Goal: Task Accomplishment & Management: Use online tool/utility

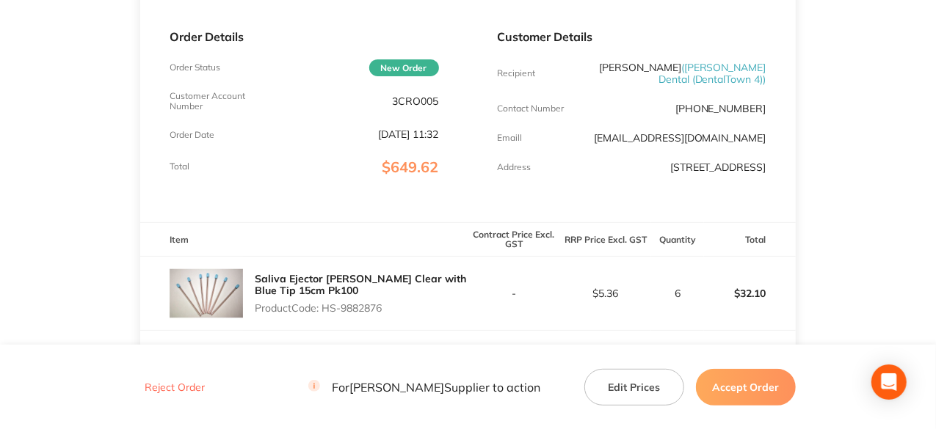
scroll to position [367, 0]
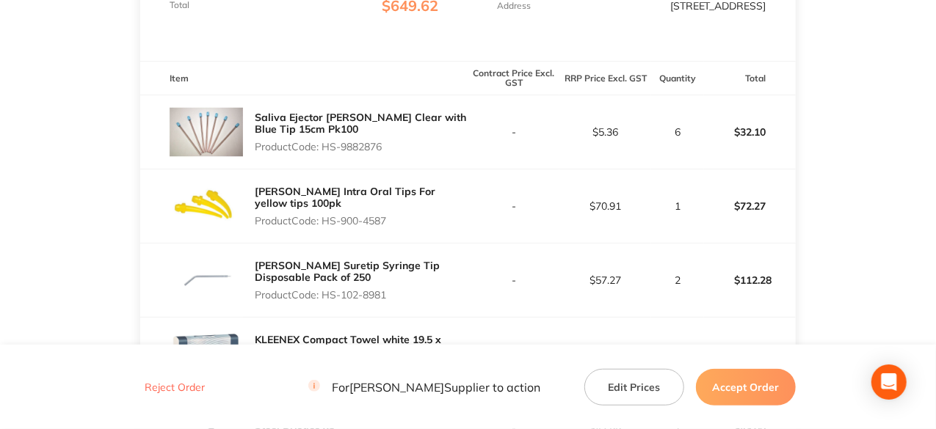
drag, startPoint x: 386, startPoint y: 159, endPoint x: 326, endPoint y: 163, distance: 60.3
click at [326, 153] on p "Product Code: HS-9882876" at bounding box center [361, 147] width 213 height 12
copy p "HS-9882876"
drag, startPoint x: 390, startPoint y: 230, endPoint x: 326, endPoint y: 230, distance: 64.6
click at [326, 227] on p "Product Code: HS-900-4587" at bounding box center [361, 221] width 213 height 12
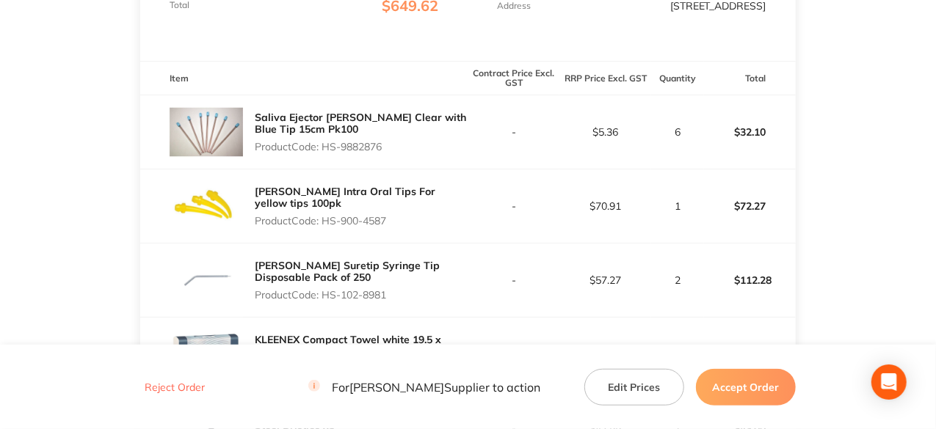
copy p "HS-900-4587"
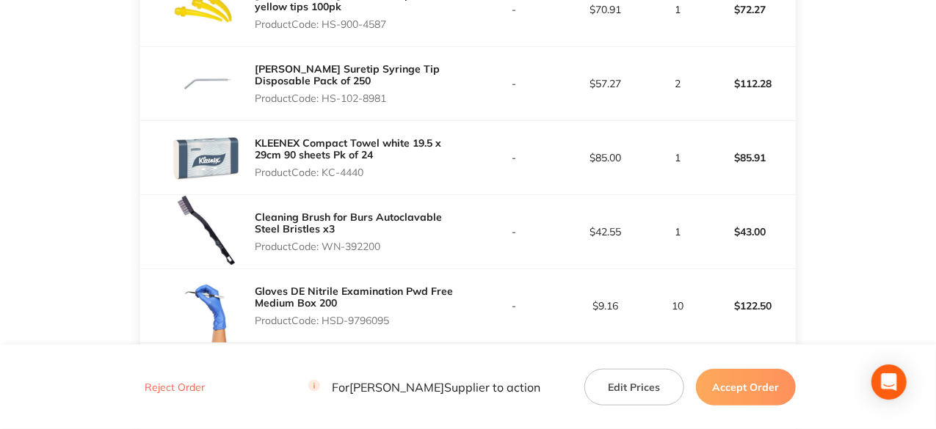
scroll to position [587, 0]
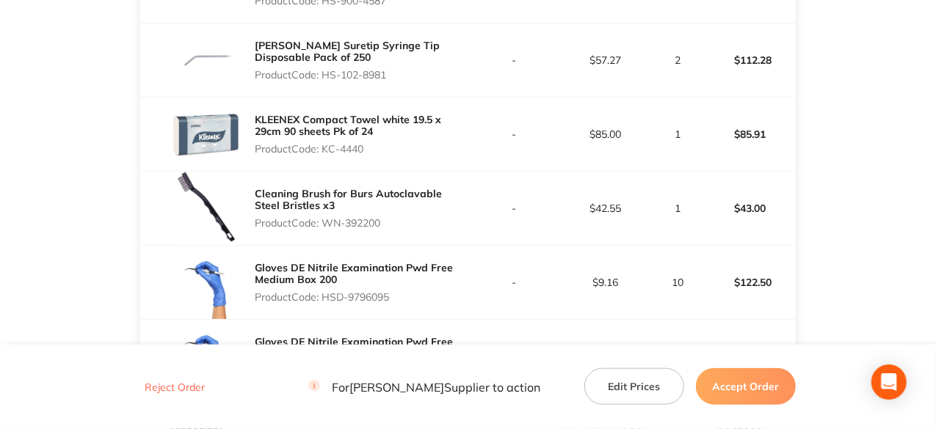
drag, startPoint x: 388, startPoint y: 81, endPoint x: 324, endPoint y: 84, distance: 63.2
click at [324, 81] on p "Product Code: HS-102-8981" at bounding box center [361, 75] width 213 height 12
copy p "HS-102-8981"
drag, startPoint x: 368, startPoint y: 160, endPoint x: 327, endPoint y: 167, distance: 41.6
click at [327, 161] on div "KLEENEX Compact Towel white 19.5 x 29cm 90 sheets Pk of 24 Product Code: KC-4440" at bounding box center [361, 134] width 213 height 53
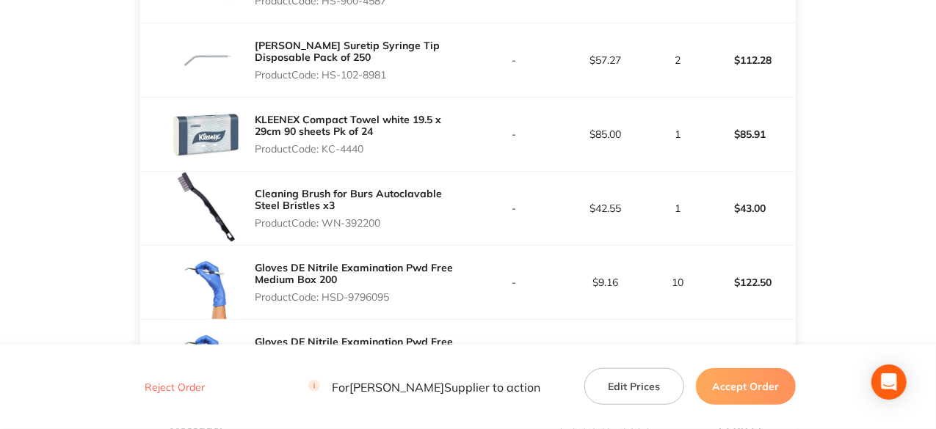
copy p "KC-4440"
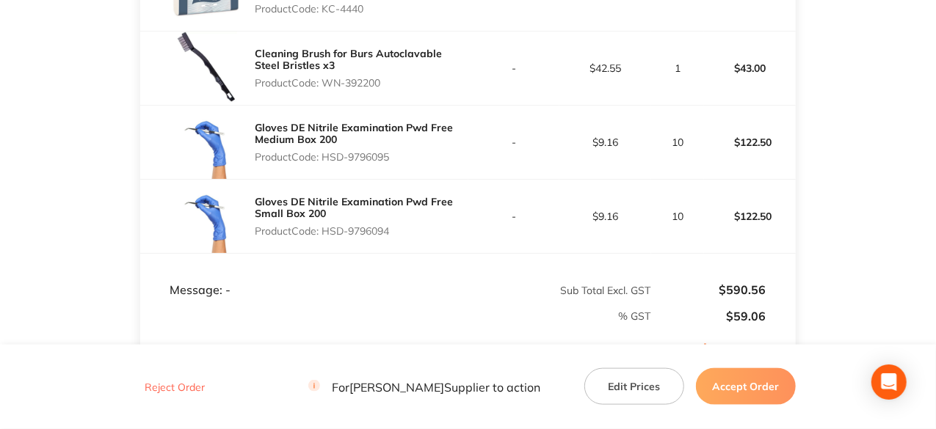
scroll to position [734, 0]
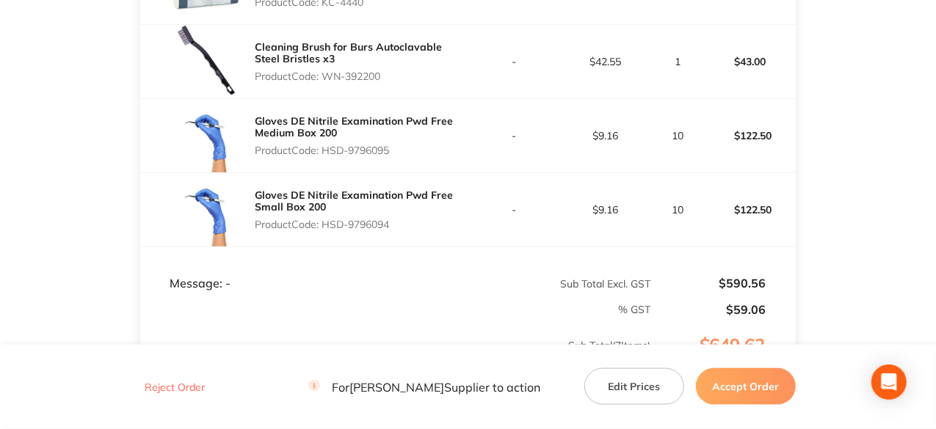
drag, startPoint x: 384, startPoint y: 85, endPoint x: 326, endPoint y: 88, distance: 58.1
click at [326, 82] on p "Product Code: WN-392200" at bounding box center [361, 76] width 213 height 12
copy p "WN-392200"
drag, startPoint x: 393, startPoint y: 159, endPoint x: 324, endPoint y: 161, distance: 69.1
click at [324, 156] on p "Product Code: HSD-9796095" at bounding box center [361, 151] width 213 height 12
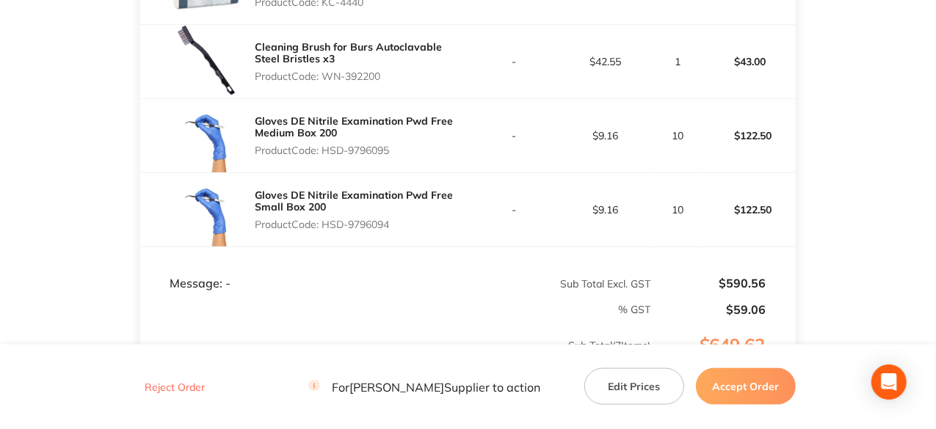
copy p "HSD-9796095"
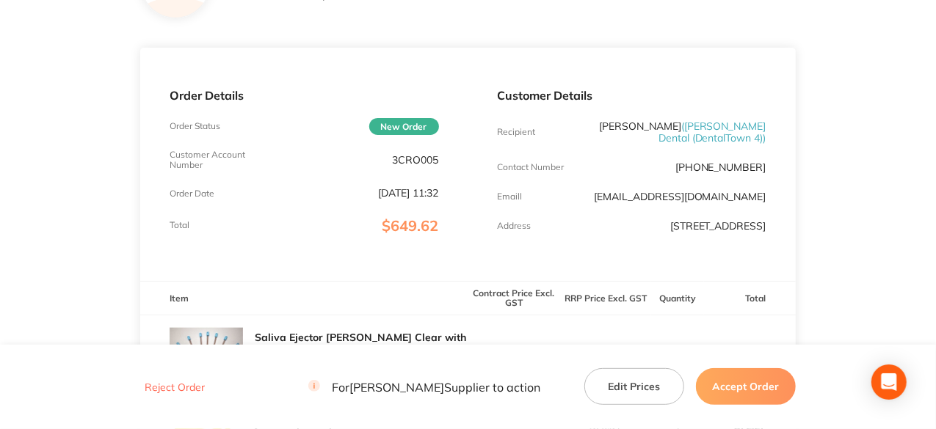
scroll to position [0, 0]
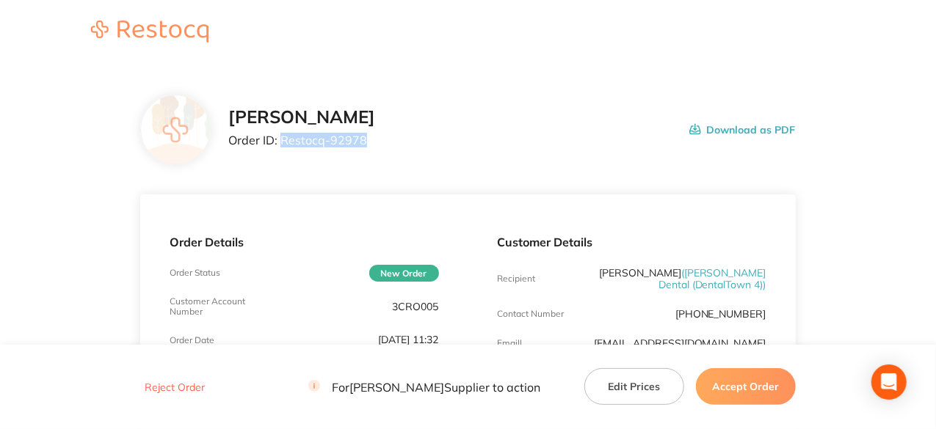
drag, startPoint x: 365, startPoint y: 139, endPoint x: 282, endPoint y: 142, distance: 83.0
click at [282, 142] on p "Order ID: Restocq- 92978" at bounding box center [301, 140] width 147 height 13
copy p "Restocq- 92978"
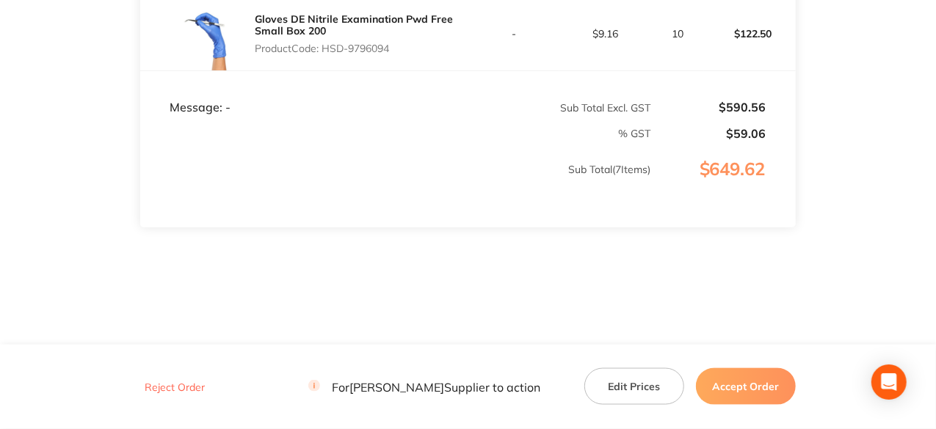
scroll to position [771, 0]
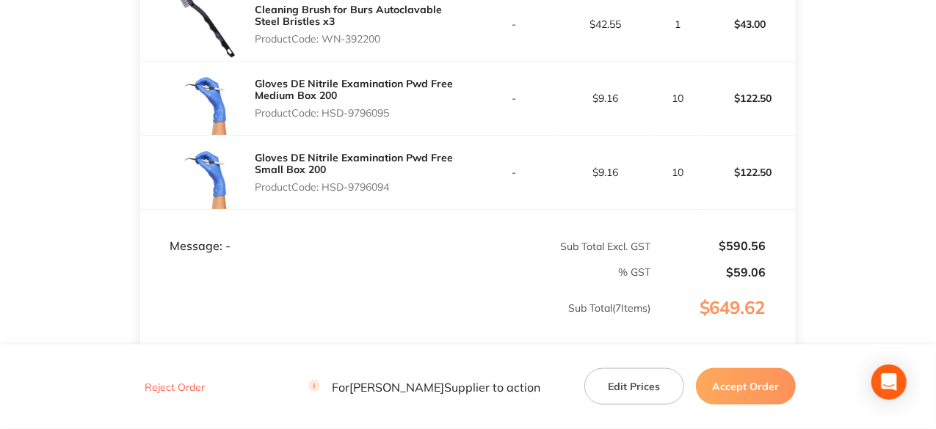
click at [760, 390] on button "Accept Order" at bounding box center [746, 386] width 100 height 37
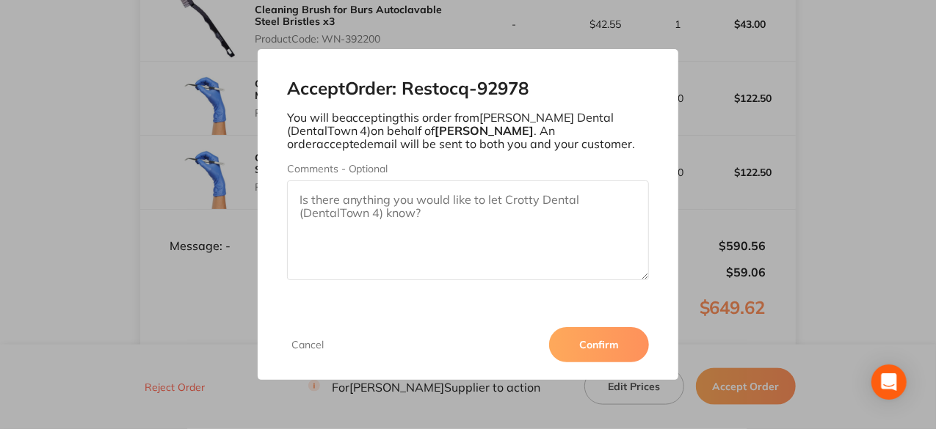
click at [609, 350] on button "Confirm" at bounding box center [599, 344] width 100 height 35
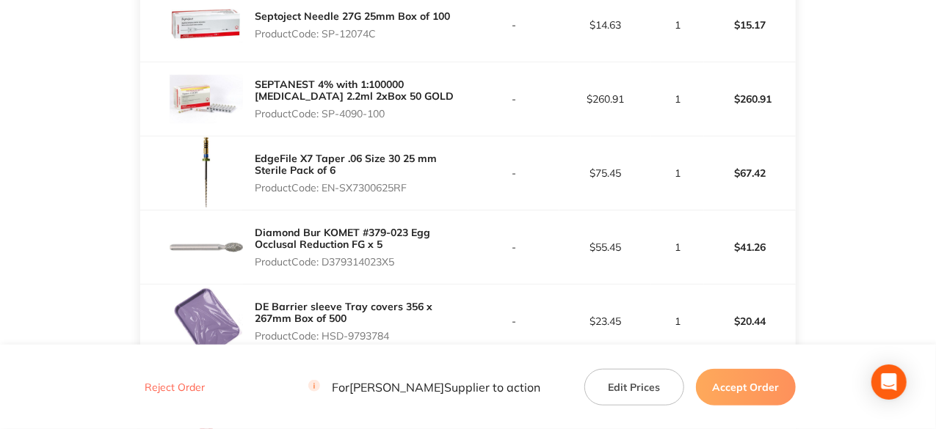
scroll to position [401, 0]
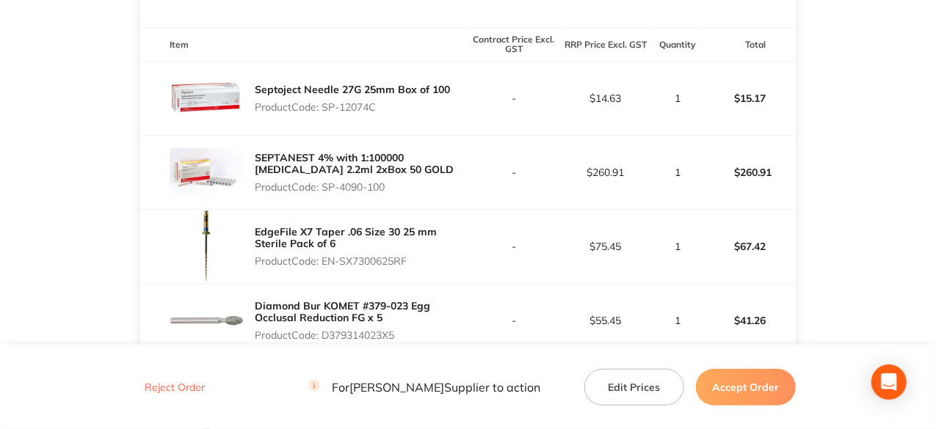
drag, startPoint x: 379, startPoint y: 107, endPoint x: 324, endPoint y: 105, distance: 54.4
click at [324, 105] on p "Product Code: SP-12074C" at bounding box center [352, 107] width 195 height 12
copy p "SP-12074C"
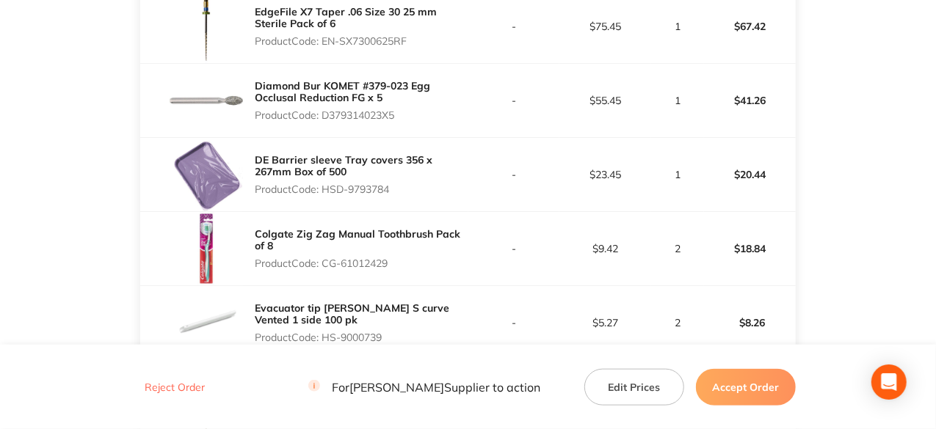
scroll to position [694, 0]
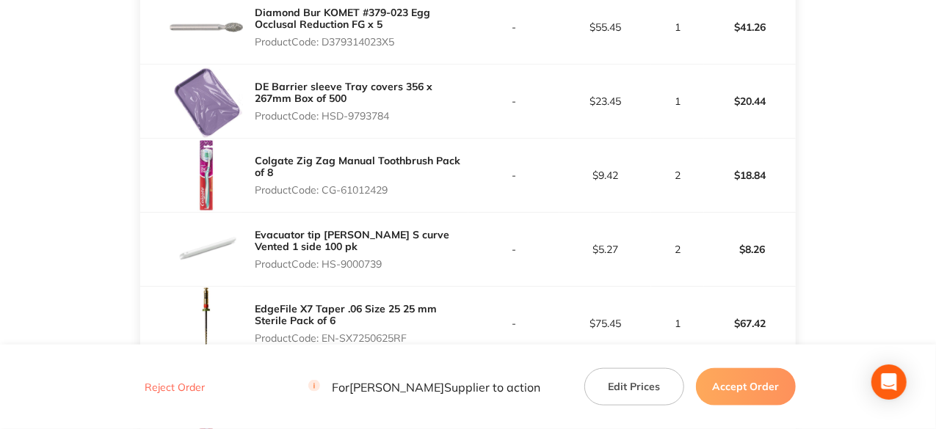
drag, startPoint x: 398, startPoint y: 46, endPoint x: 327, endPoint y: 43, distance: 71.3
click at [327, 43] on p "Product Code: D379314023X5" at bounding box center [361, 42] width 213 height 12
copy p "D379314023X5"
drag, startPoint x: 391, startPoint y: 187, endPoint x: 323, endPoint y: 188, distance: 68.3
click at [323, 188] on p "Product Code: CG-61012429" at bounding box center [361, 190] width 213 height 12
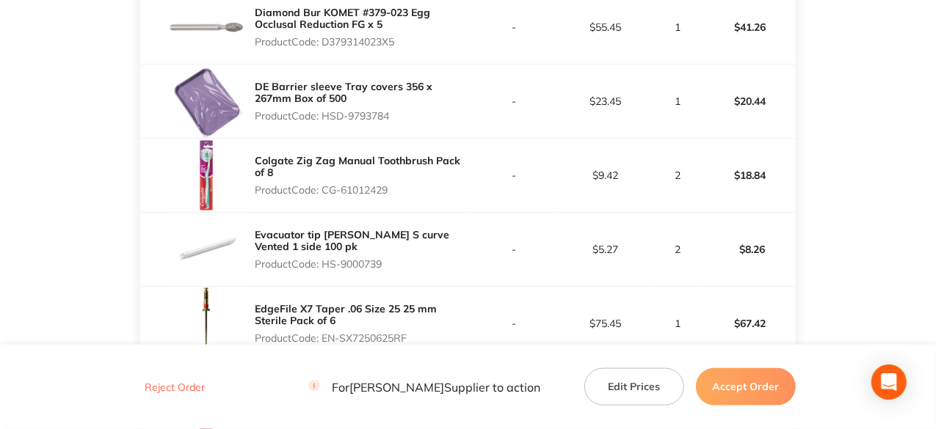
copy p "CG-61012429"
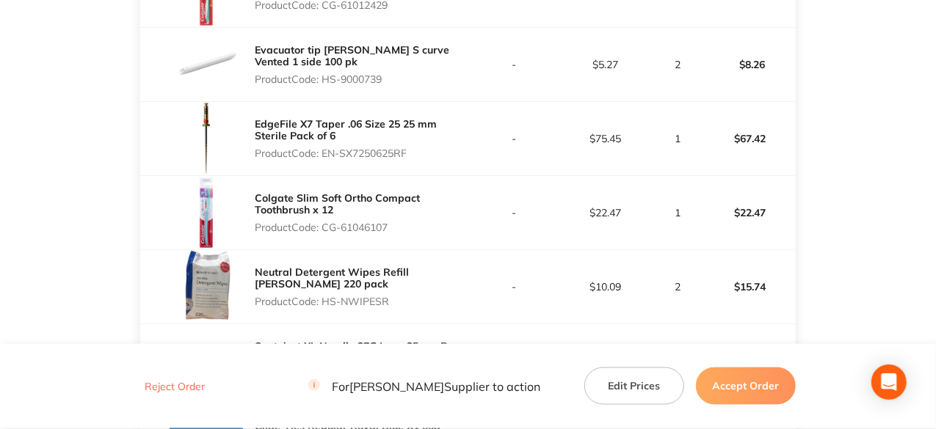
scroll to position [915, 0]
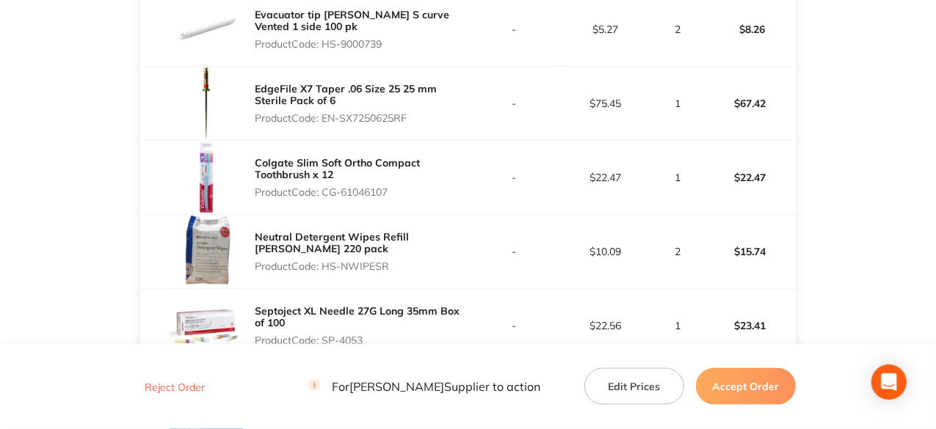
drag, startPoint x: 387, startPoint y: 46, endPoint x: 327, endPoint y: 41, distance: 59.6
click at [327, 41] on p "Product Code: HS-9000739" at bounding box center [361, 44] width 213 height 12
copy p "HS-9000739"
drag, startPoint x: 410, startPoint y: 118, endPoint x: 323, endPoint y: 118, distance: 86.6
click at [323, 118] on p "Product Code: EN-SX7250625RF" at bounding box center [361, 118] width 213 height 12
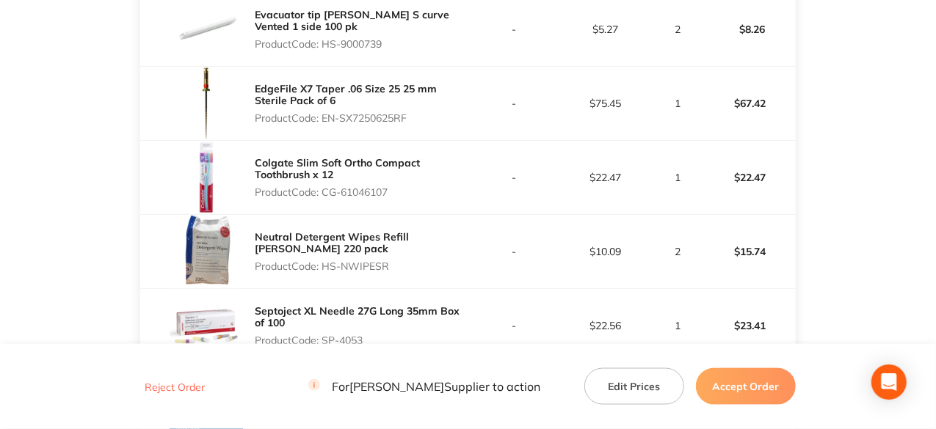
copy p "EN-SX7250625RF"
drag, startPoint x: 393, startPoint y: 187, endPoint x: 326, endPoint y: 194, distance: 67.8
click at [326, 194] on p "Product Code: CG-61046107" at bounding box center [361, 192] width 213 height 12
copy p "CG-61046107"
drag, startPoint x: 393, startPoint y: 261, endPoint x: 323, endPoint y: 263, distance: 70.5
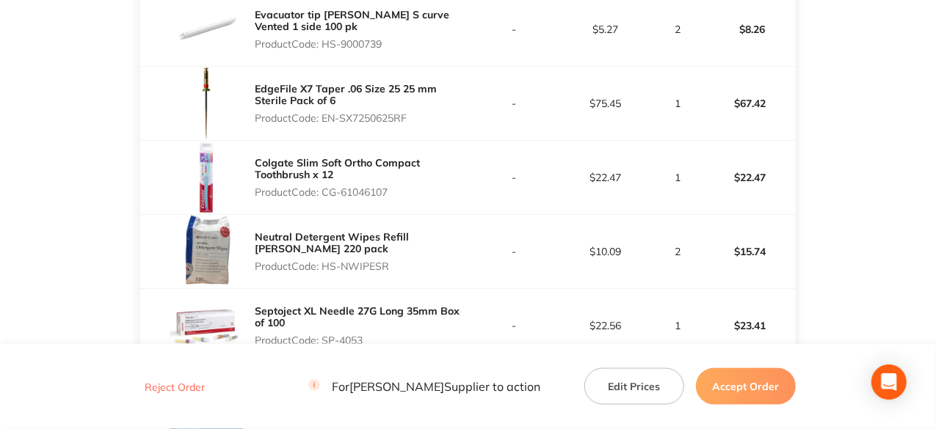
click at [323, 263] on p "Product Code: HS-NWIPESR" at bounding box center [361, 267] width 213 height 12
copy p "HS-NWIPESR"
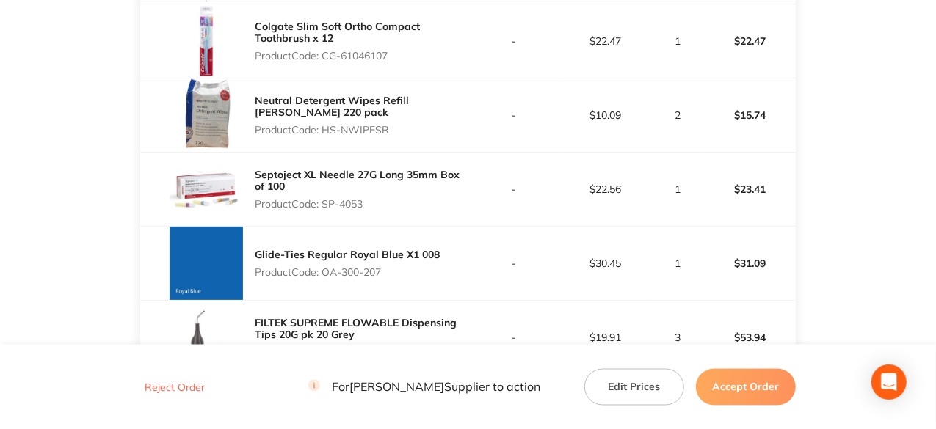
scroll to position [1061, 0]
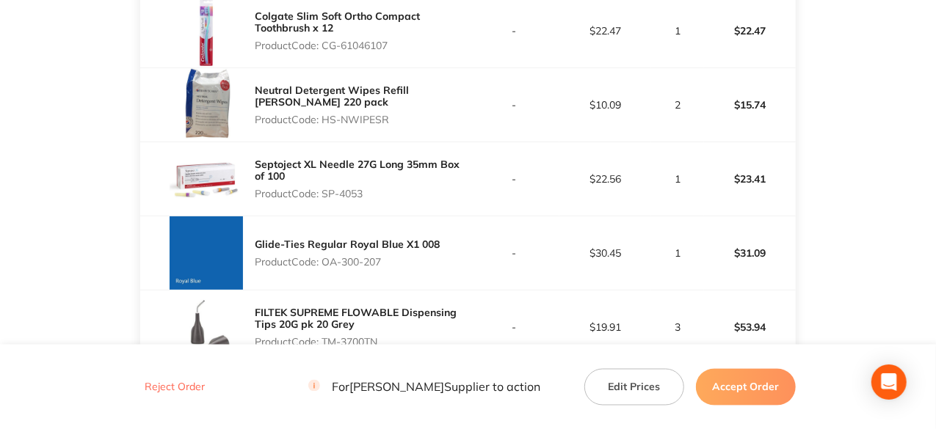
drag, startPoint x: 365, startPoint y: 195, endPoint x: 327, endPoint y: 195, distance: 38.2
click at [327, 195] on p "Product Code: SP-4053" at bounding box center [361, 194] width 213 height 12
copy p "SP-4053"
drag, startPoint x: 385, startPoint y: 258, endPoint x: 327, endPoint y: 264, distance: 58.4
click at [327, 264] on p "Product Code: OA-300-207" at bounding box center [347, 262] width 185 height 12
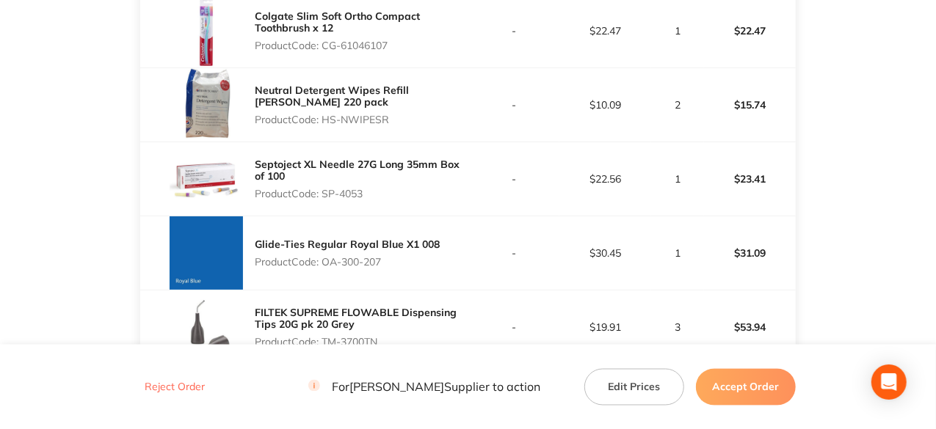
copy p "OA-300-207"
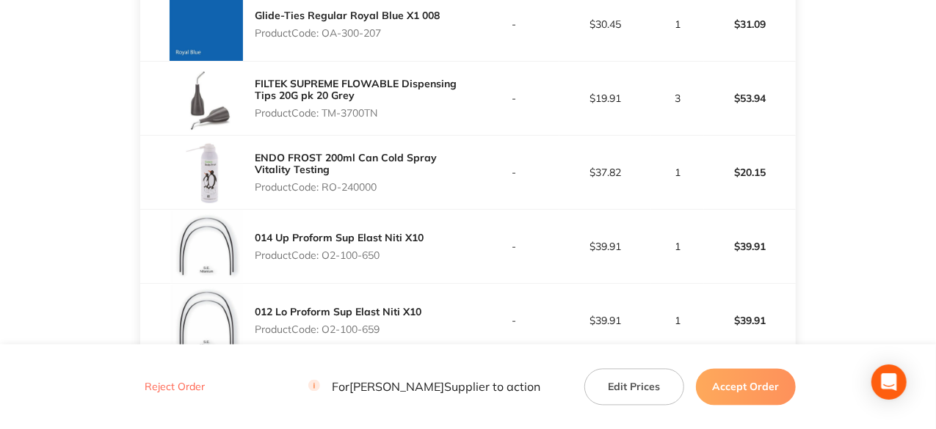
scroll to position [1208, 0]
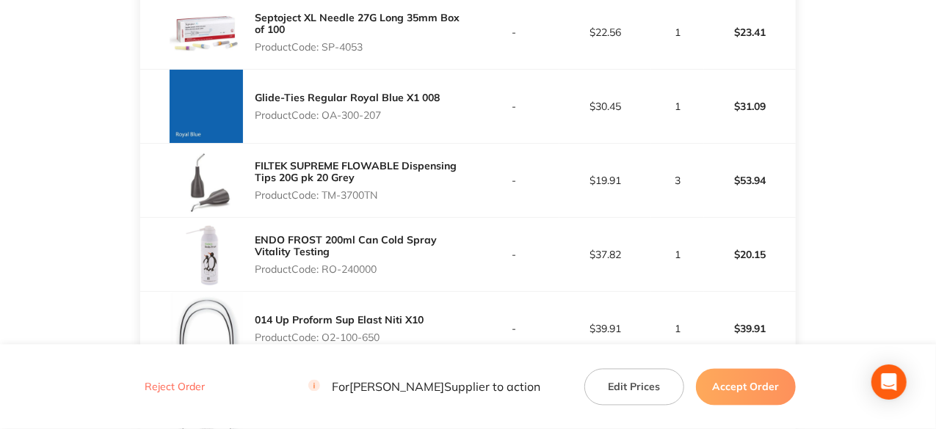
drag, startPoint x: 383, startPoint y: 189, endPoint x: 326, endPoint y: 192, distance: 57.3
click at [326, 192] on p "Product Code: TM-3700TN" at bounding box center [361, 195] width 213 height 12
copy p "TM-3700TN"
drag, startPoint x: 382, startPoint y: 267, endPoint x: 324, endPoint y: 277, distance: 58.8
click at [324, 277] on div "ENDO FROST 200ml Can Cold Spray Vitality Testing Product Code: RO-240000" at bounding box center [361, 254] width 213 height 53
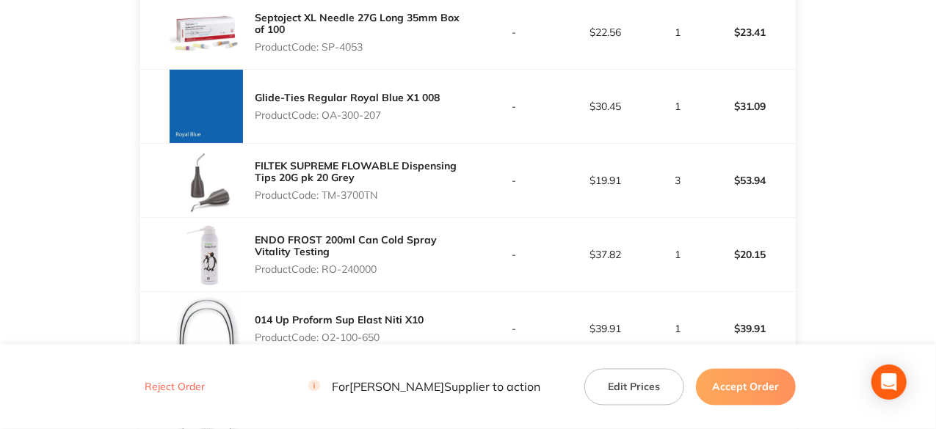
scroll to position [1355, 0]
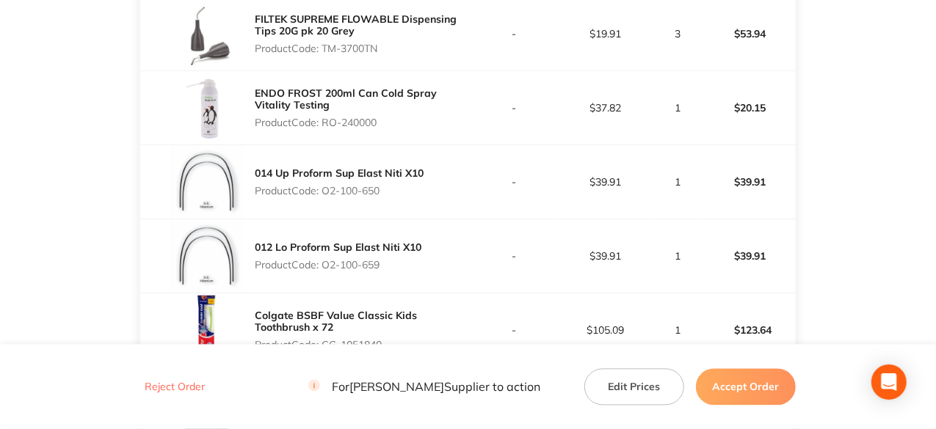
drag, startPoint x: 385, startPoint y: 186, endPoint x: 324, endPoint y: 202, distance: 62.1
click at [324, 202] on div "014 Up Proform Sup Elast Niti X10 Product Code: O2-100-650" at bounding box center [303, 181] width 327 height 73
drag, startPoint x: 382, startPoint y: 263, endPoint x: 326, endPoint y: 266, distance: 55.9
click at [326, 266] on p "Product Code: O2-100-659" at bounding box center [338, 265] width 167 height 12
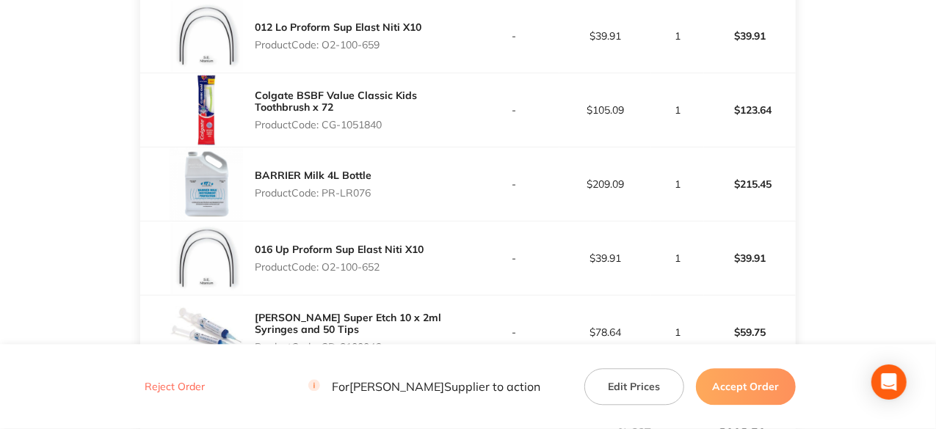
drag, startPoint x: 383, startPoint y: 121, endPoint x: 326, endPoint y: 121, distance: 57.2
click at [326, 121] on p "Product Code: CG-1051840" at bounding box center [361, 125] width 213 height 12
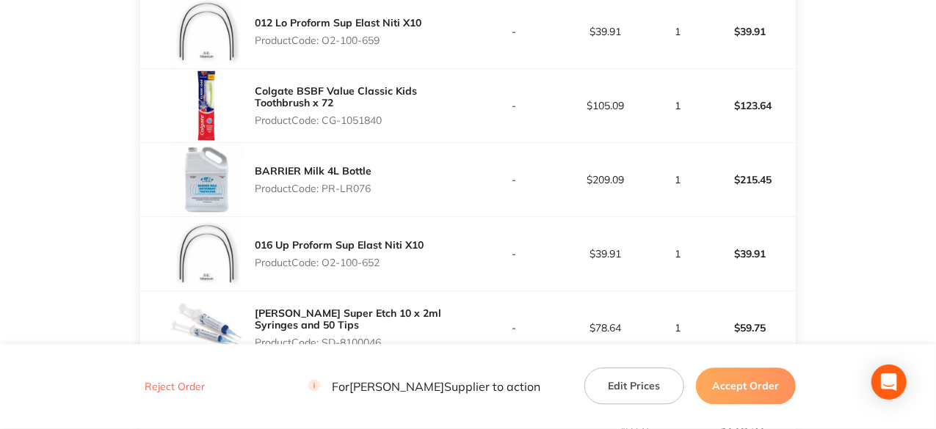
scroll to position [1722, 0]
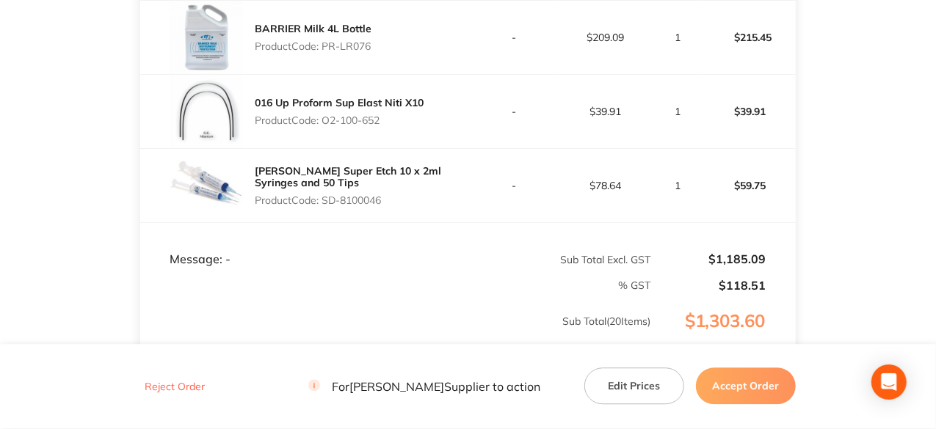
drag, startPoint x: 382, startPoint y: 113, endPoint x: 323, endPoint y: 120, distance: 59.2
click at [323, 120] on p "Product Code: O2-100-652" at bounding box center [339, 120] width 169 height 12
drag, startPoint x: 383, startPoint y: 194, endPoint x: 327, endPoint y: 209, distance: 58.6
click at [327, 209] on div "HENRY SCHEIN Super Etch 10 x 2ml Syringes and 50 Tips Product Code: SD-8100046" at bounding box center [303, 185] width 327 height 73
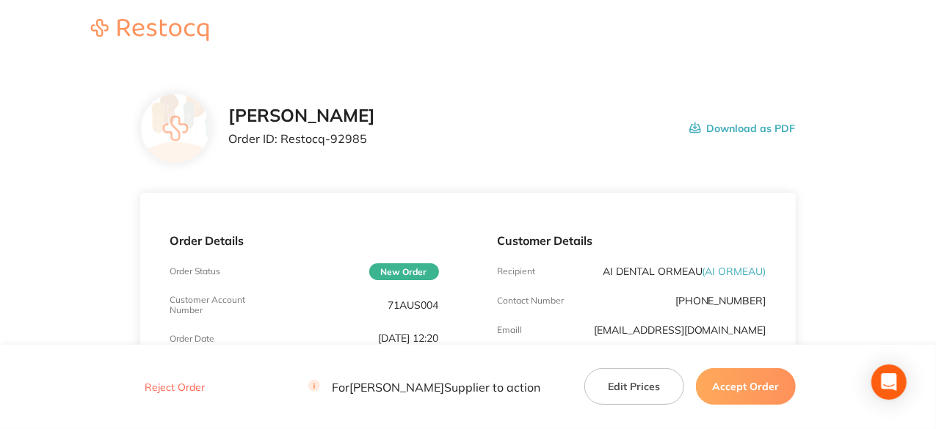
scroll to position [0, 0]
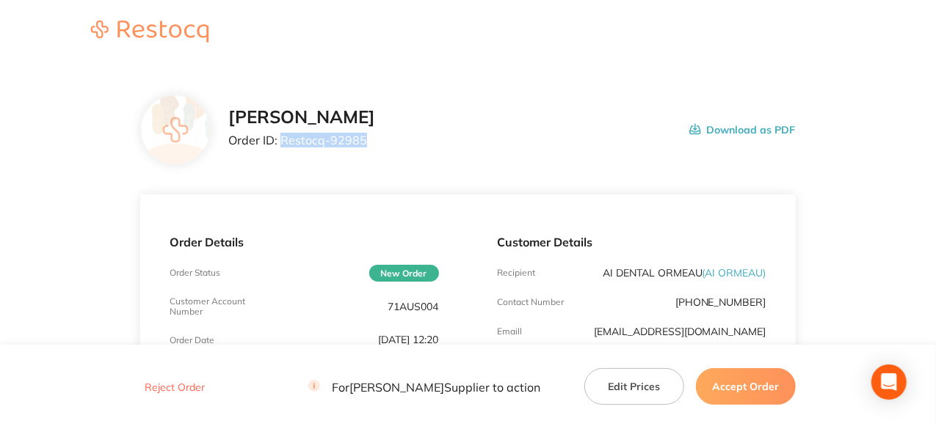
drag, startPoint x: 363, startPoint y: 145, endPoint x: 282, endPoint y: 138, distance: 81.7
click at [282, 138] on p "Order ID: Restocq- 92985" at bounding box center [301, 140] width 147 height 13
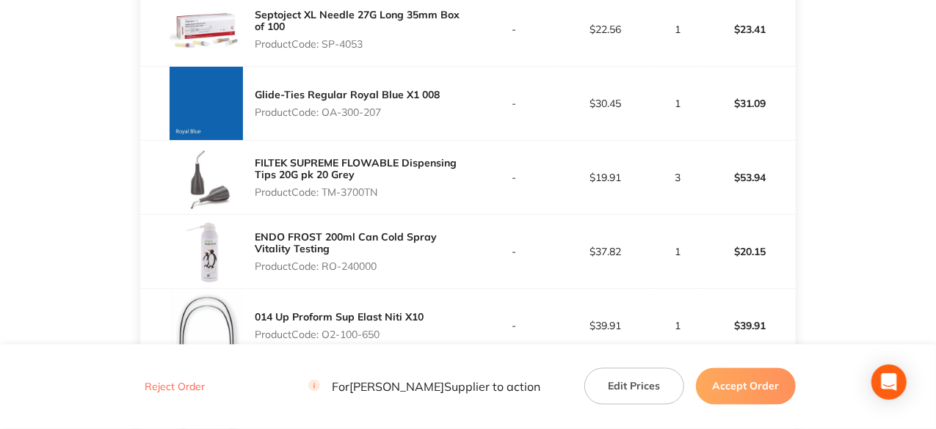
scroll to position [1028, 0]
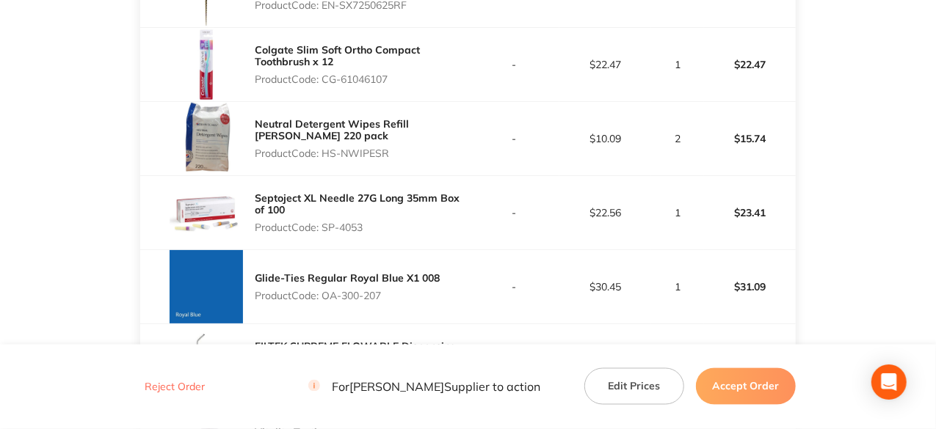
click at [757, 388] on button "Accept Order" at bounding box center [746, 386] width 100 height 37
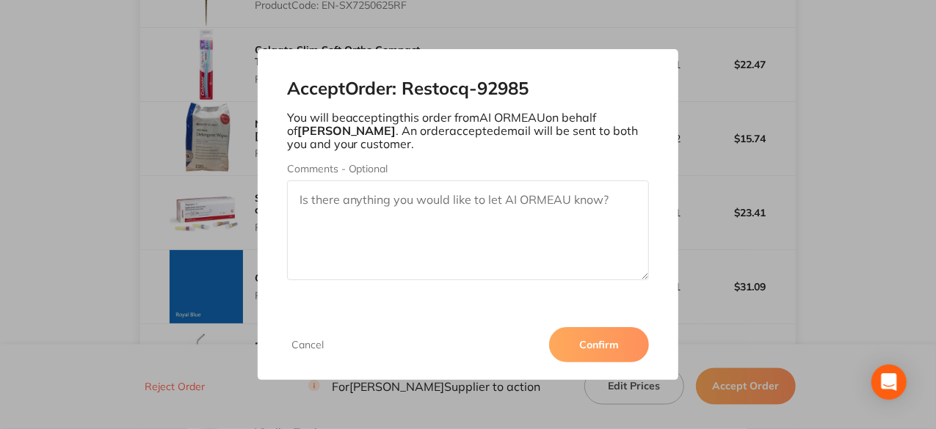
click at [599, 340] on button "Confirm" at bounding box center [599, 344] width 100 height 35
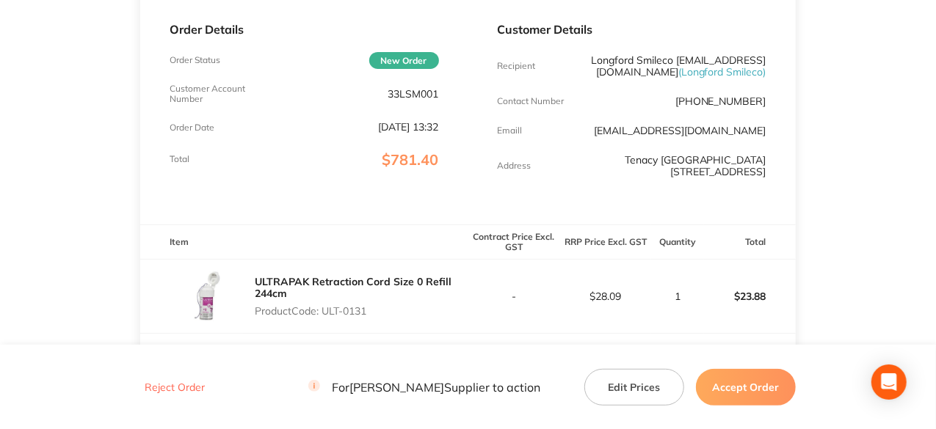
scroll to position [220, 0]
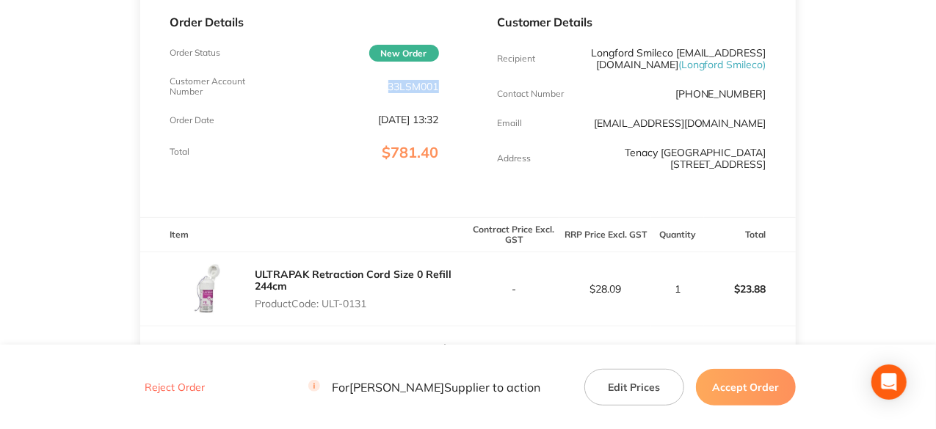
drag, startPoint x: 439, startPoint y: 87, endPoint x: 382, endPoint y: 81, distance: 57.5
click at [382, 81] on div "Order Details Order Status New Order Customer Account Number 33LSM001 Order Dat…" at bounding box center [303, 95] width 327 height 243
copy p "33LSM001"
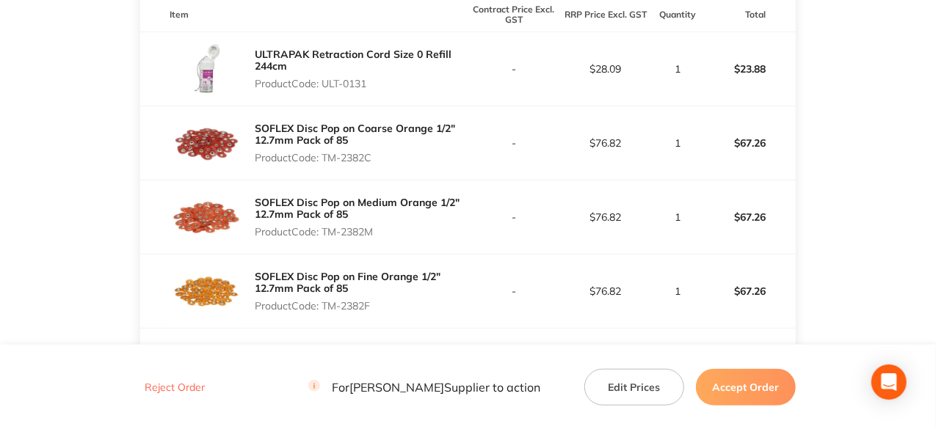
scroll to position [514, 0]
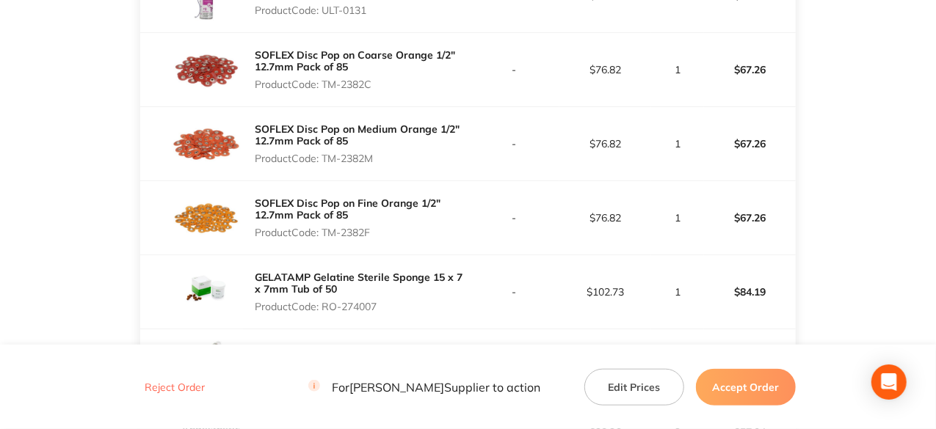
drag, startPoint x: 371, startPoint y: 34, endPoint x: 323, endPoint y: 35, distance: 48.5
click at [323, 16] on p "Product Code: ULT-0131" at bounding box center [361, 10] width 213 height 12
copy p "ULT-0131"
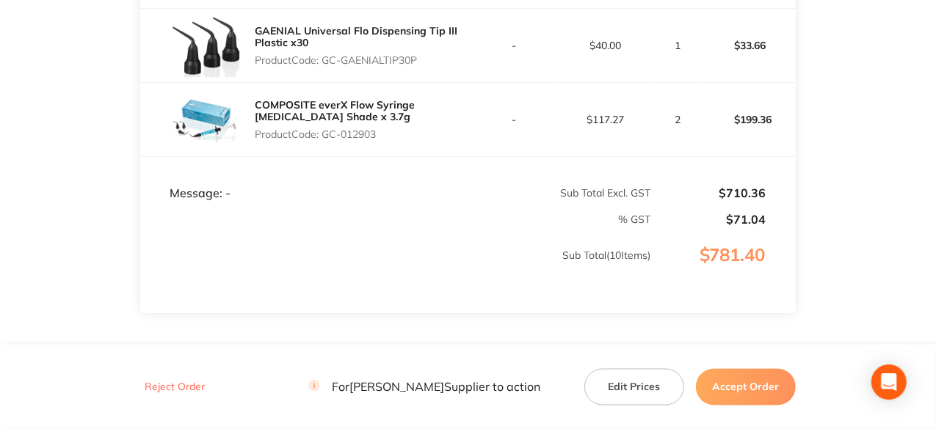
scroll to position [1028, 0]
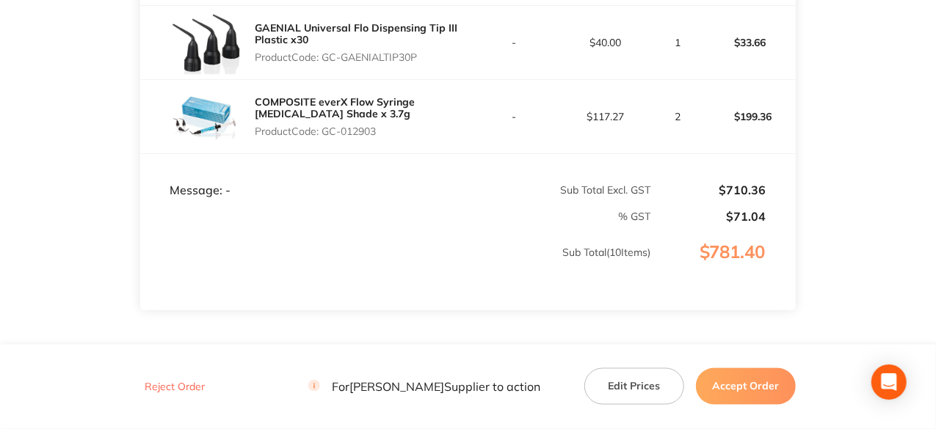
drag, startPoint x: 421, startPoint y: 111, endPoint x: 326, endPoint y: 120, distance: 95.8
click at [326, 69] on div "GAENIAL Universal Flo Dispensing Tip III Plastic x30 Product Code: GC-GAENIALTI…" at bounding box center [361, 42] width 213 height 53
copy p "GC-GAENIALTIP30P"
drag, startPoint x: 377, startPoint y: 186, endPoint x: 326, endPoint y: 192, distance: 51.7
click at [326, 143] on div "COMPOSITE everX Flow Syringe Dentin Shade x 3.7g Product Code: GC-012903" at bounding box center [361, 116] width 213 height 53
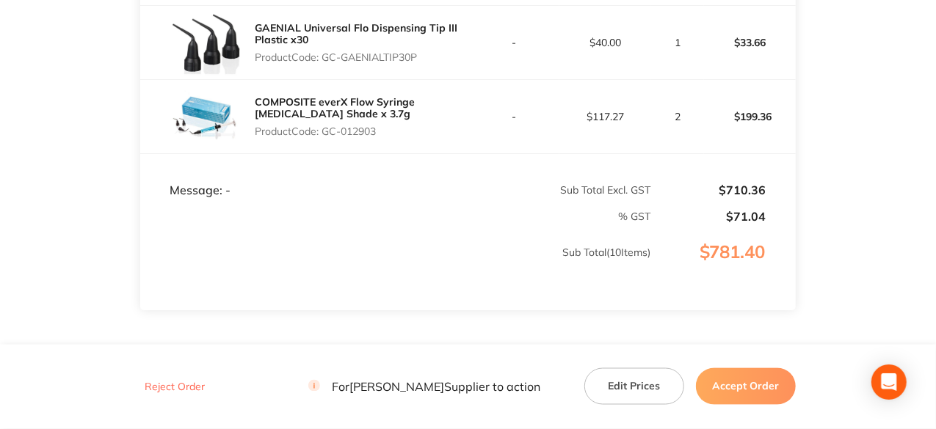
copy p "GC-012903"
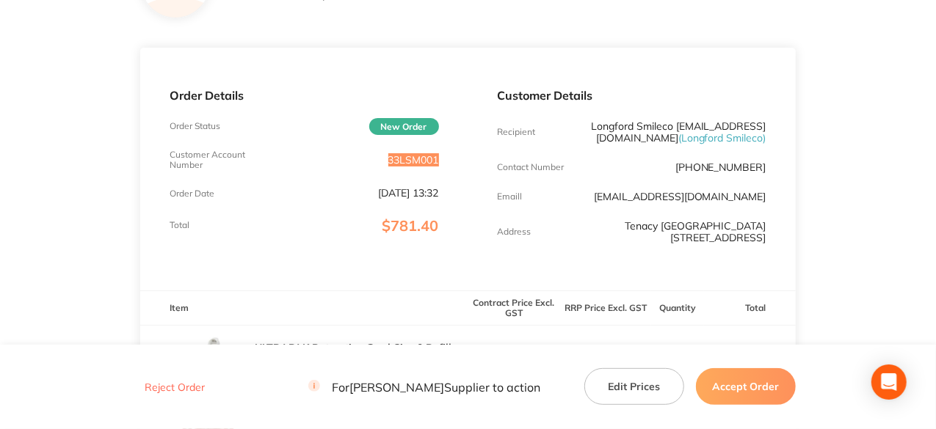
scroll to position [0, 0]
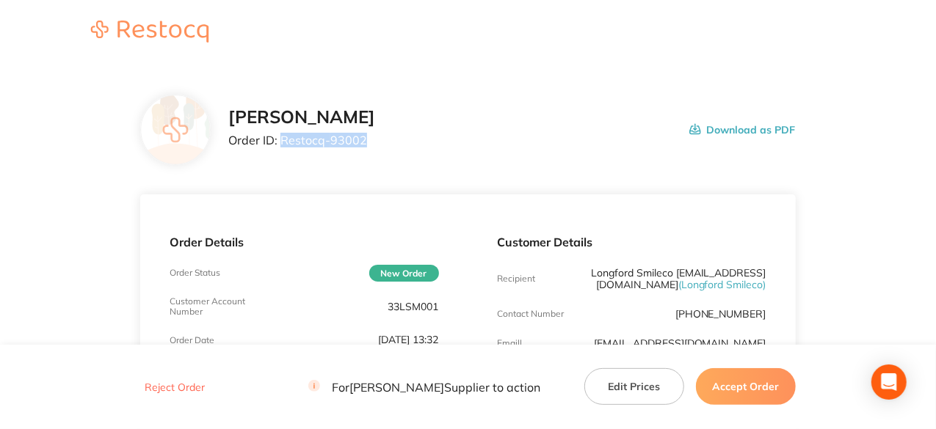
drag, startPoint x: 363, startPoint y: 138, endPoint x: 282, endPoint y: 146, distance: 81.9
click at [282, 146] on p "Order ID: Restocq- 93002" at bounding box center [301, 140] width 147 height 13
copy p "Restocq- 93002"
click at [745, 385] on button "Accept Order" at bounding box center [746, 386] width 100 height 37
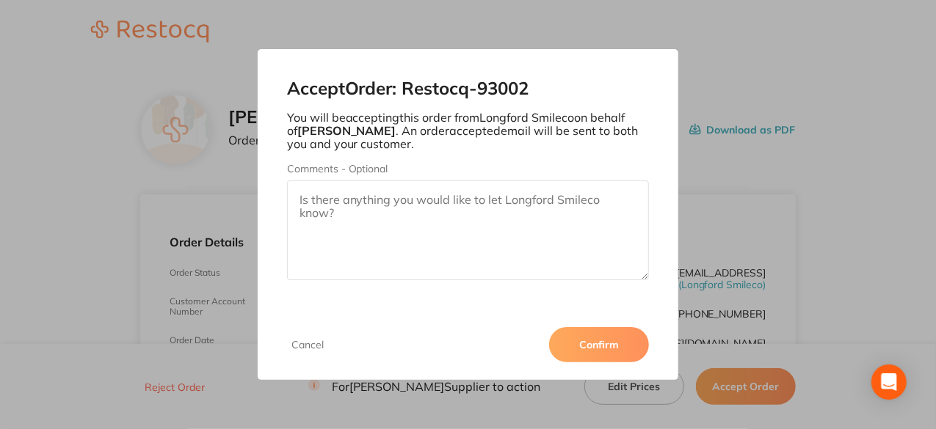
click at [625, 355] on button "Confirm" at bounding box center [599, 344] width 100 height 35
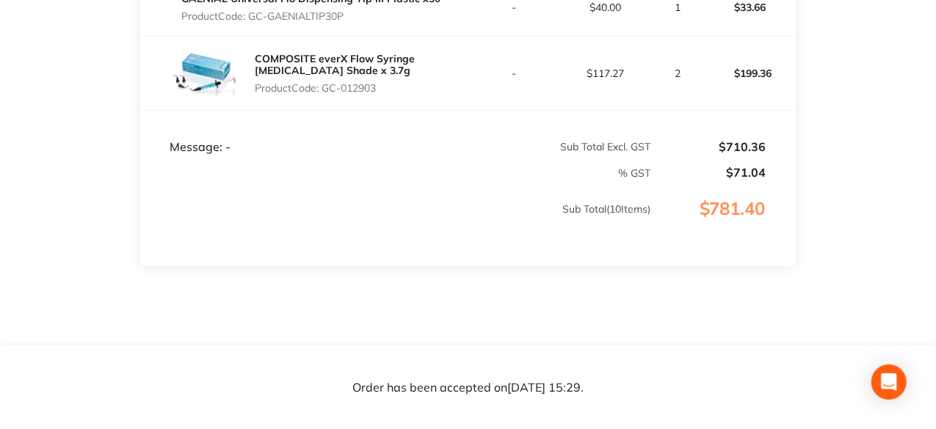
scroll to position [722, 0]
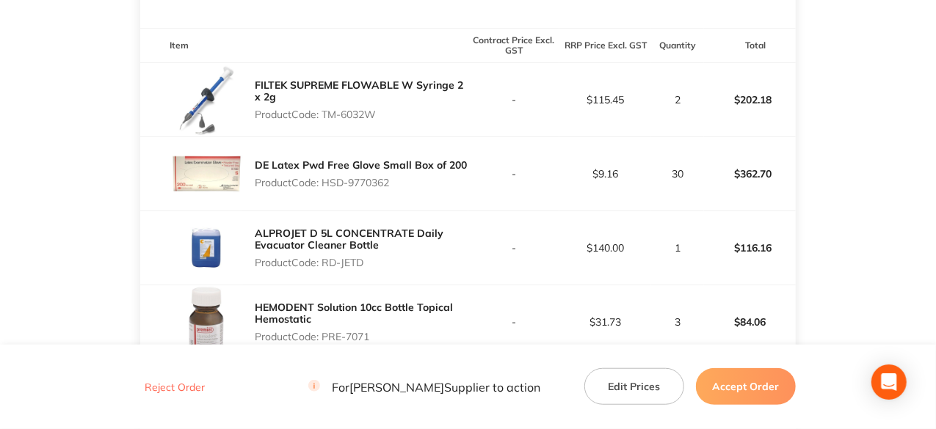
scroll to position [332, 0]
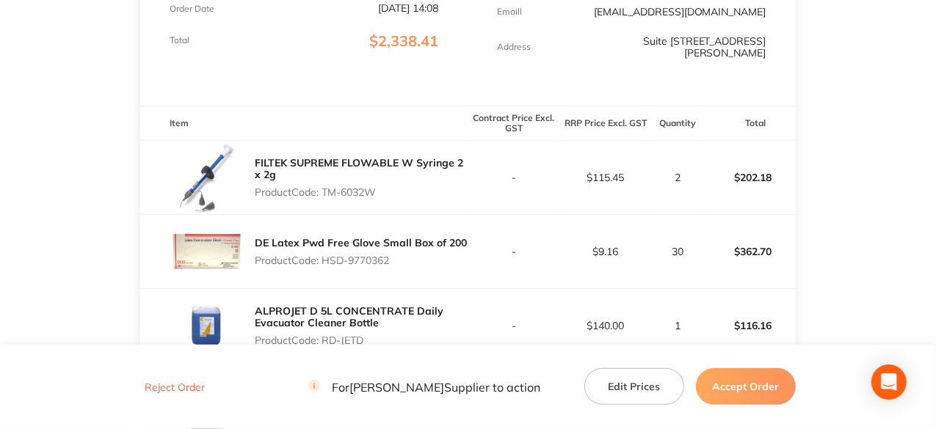
drag, startPoint x: 382, startPoint y: 193, endPoint x: 326, endPoint y: 196, distance: 55.9
click at [326, 196] on p "Product Code: TM-6032W" at bounding box center [361, 192] width 213 height 12
copy p "TM-6032W"
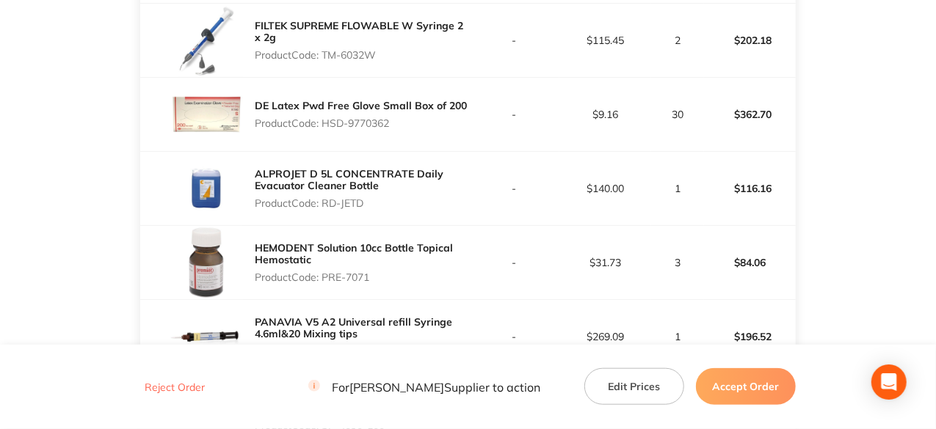
scroll to position [479, 0]
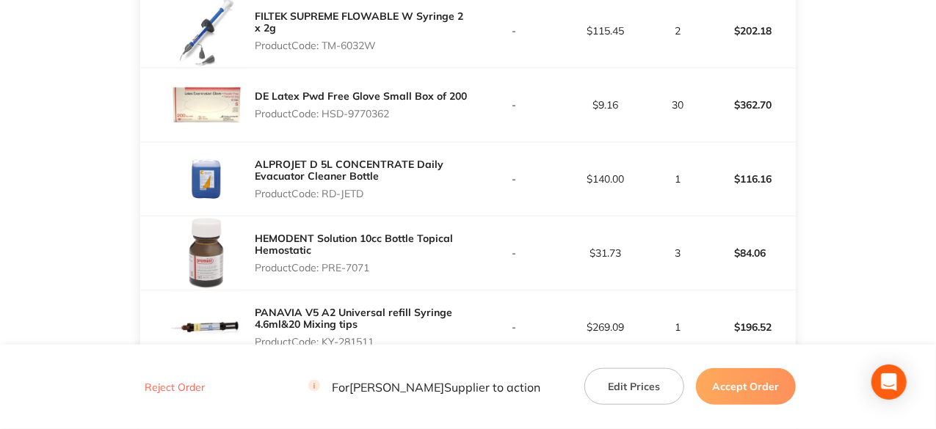
drag, startPoint x: 395, startPoint y: 111, endPoint x: 326, endPoint y: 112, distance: 69.0
click at [326, 112] on p "Product Code: HSD-9770362" at bounding box center [361, 114] width 212 height 12
copy p "HSD-9770362"
drag, startPoint x: 368, startPoint y: 196, endPoint x: 324, endPoint y: 196, distance: 43.3
click at [324, 196] on p "Product Code: RD-JETD" at bounding box center [361, 194] width 213 height 12
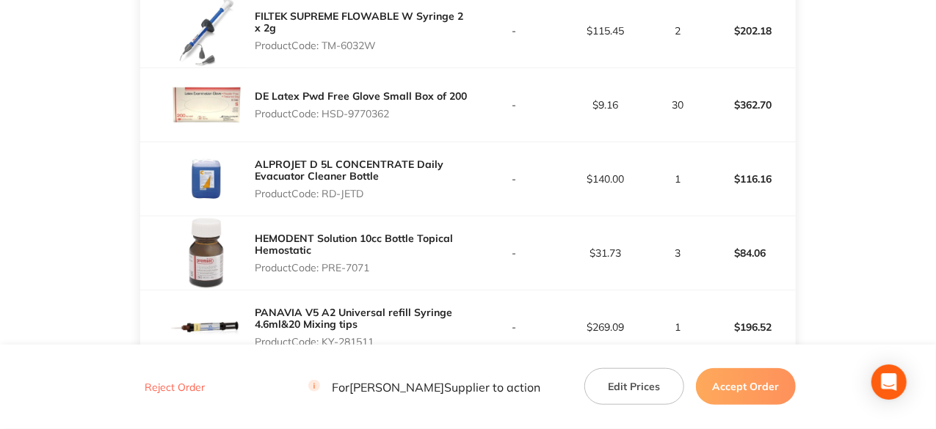
copy p "RD-JETD"
drag, startPoint x: 377, startPoint y: 263, endPoint x: 326, endPoint y: 267, distance: 51.6
click at [326, 267] on p "Product Code: PRE-7071" at bounding box center [361, 268] width 213 height 12
copy p "PRE-7071"
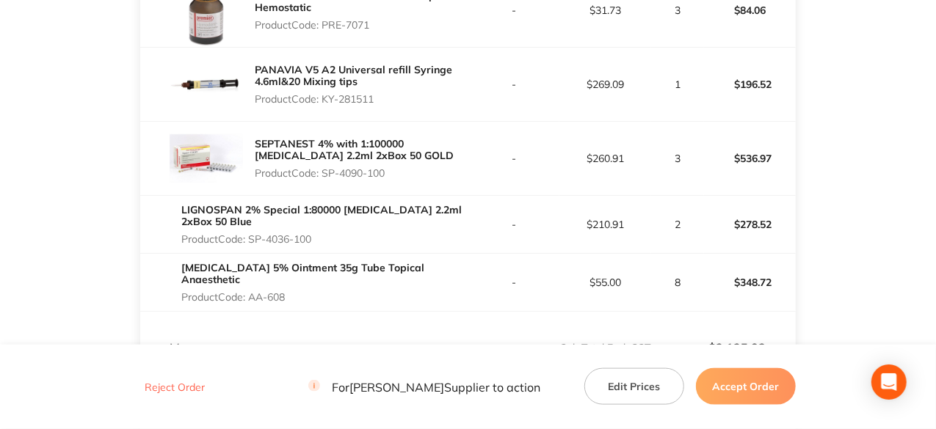
scroll to position [699, 0]
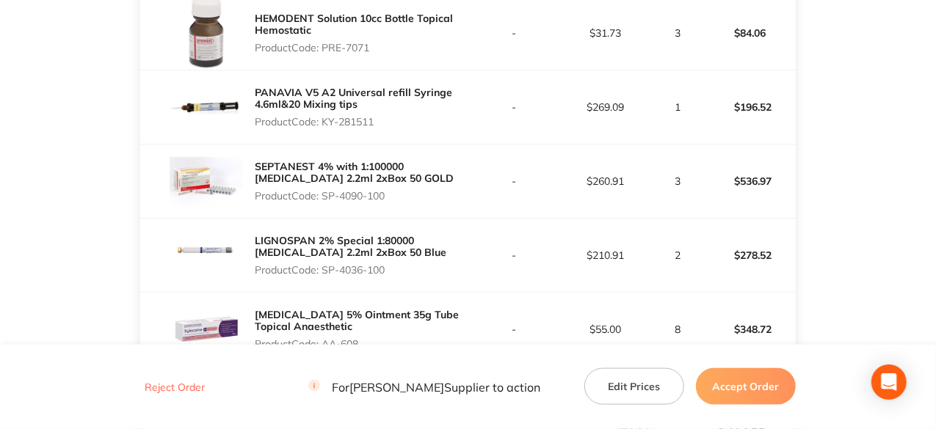
drag, startPoint x: 374, startPoint y: 119, endPoint x: 324, endPoint y: 114, distance: 50.2
click at [324, 116] on p "Product Code: KY-281511" at bounding box center [361, 122] width 213 height 12
copy p "KY-281511"
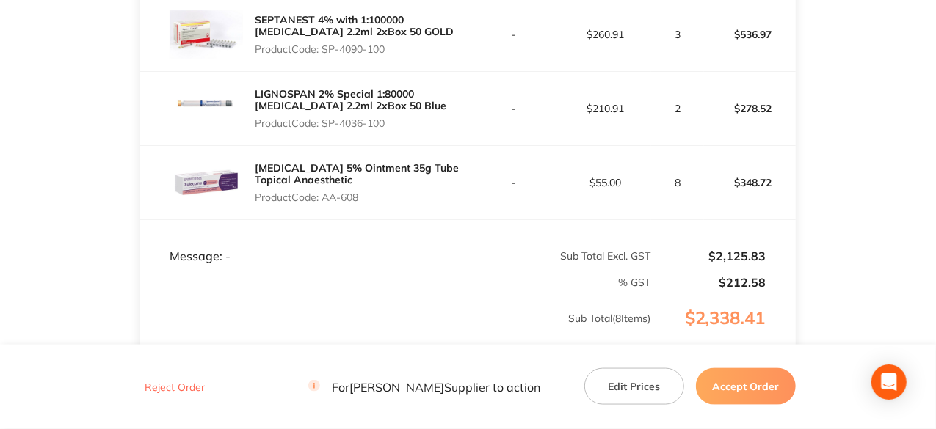
drag, startPoint x: 389, startPoint y: 43, endPoint x: 327, endPoint y: 54, distance: 63.2
click at [327, 54] on p "Product Code: SP-4090-100" at bounding box center [361, 49] width 213 height 12
copy p "SP-4090-100"
drag, startPoint x: 388, startPoint y: 120, endPoint x: 325, endPoint y: 121, distance: 63.1
click at [325, 121] on p "Product Code: SP-4036-100" at bounding box center [361, 123] width 213 height 12
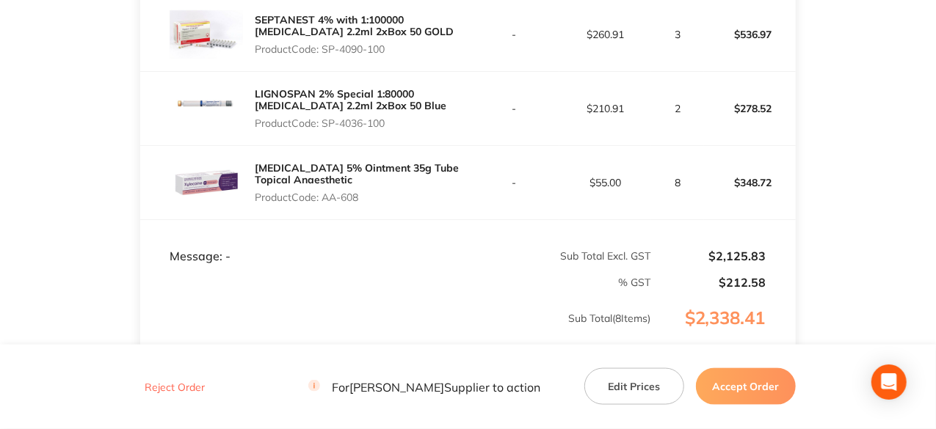
scroll to position [699, 0]
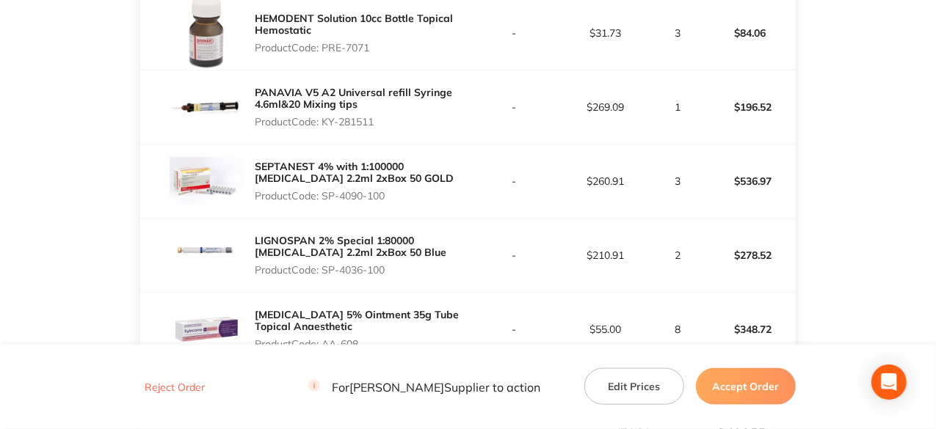
copy p "SP-4036-100"
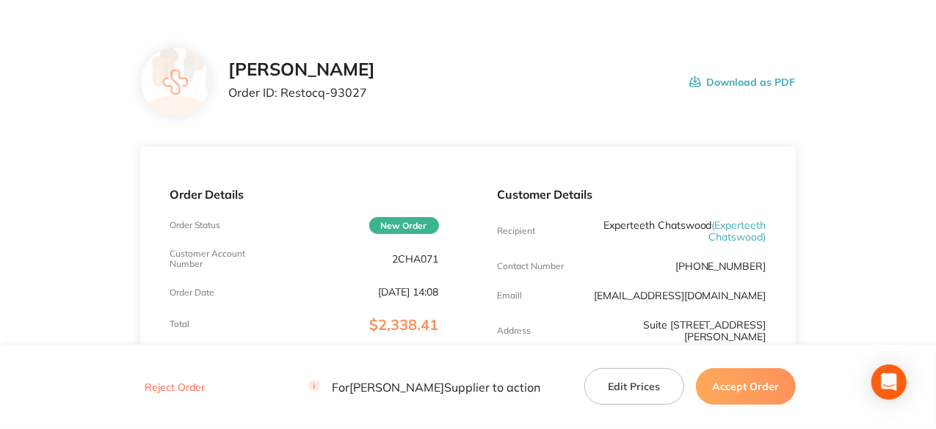
scroll to position [0, 0]
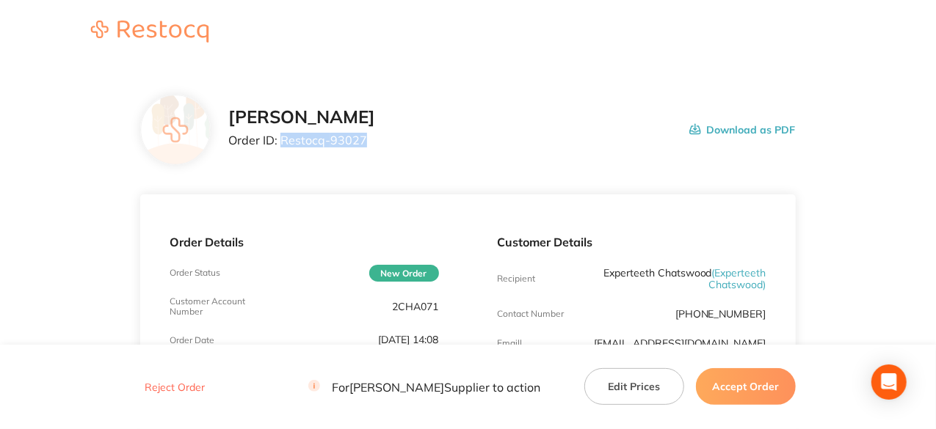
drag, startPoint x: 366, startPoint y: 142, endPoint x: 279, endPoint y: 148, distance: 86.8
click at [279, 148] on div "[PERSON_NAME] Order ID: Restocq- 93027" at bounding box center [301, 130] width 147 height 46
copy p "Restocq- 93027"
click at [750, 377] on button "Accept Order" at bounding box center [746, 386] width 100 height 37
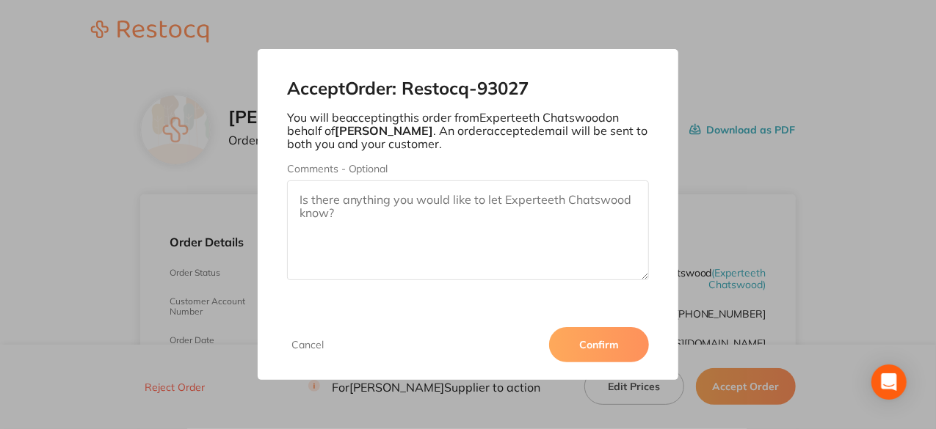
click at [608, 340] on button "Confirm" at bounding box center [599, 344] width 100 height 35
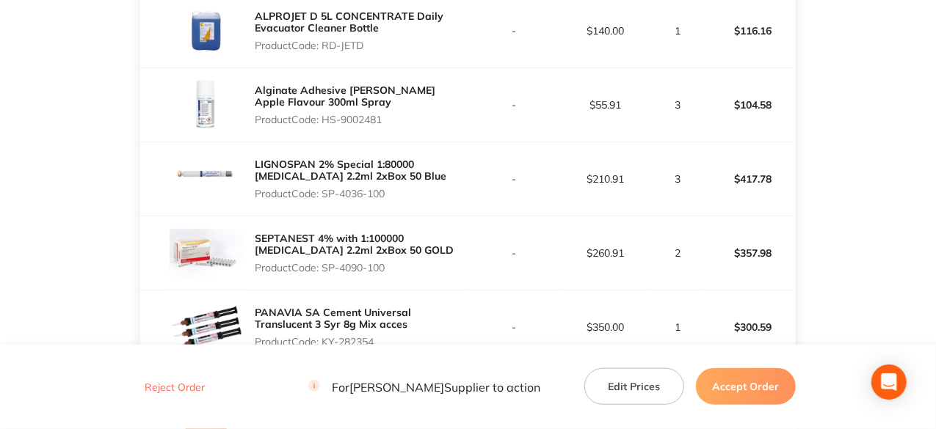
scroll to position [469, 0]
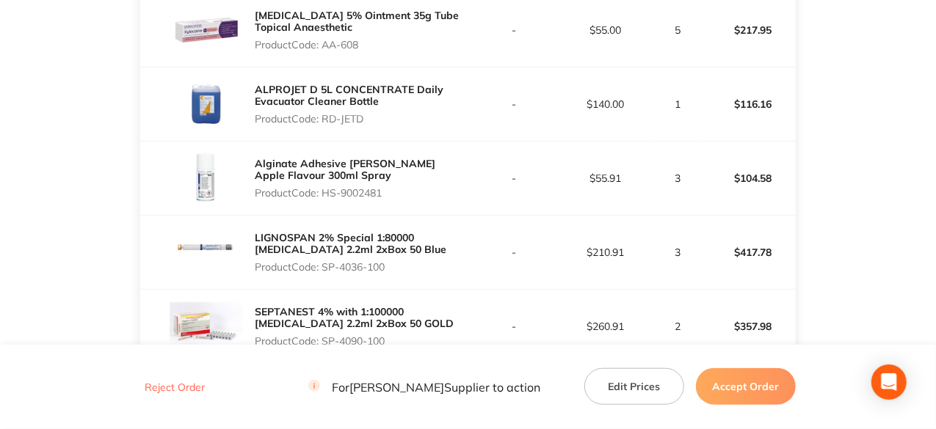
drag, startPoint x: 360, startPoint y: 48, endPoint x: 326, endPoint y: 45, distance: 34.0
click at [326, 45] on p "Product Code: AA-608" at bounding box center [361, 45] width 213 height 12
copy p "AA-608"
drag, startPoint x: 365, startPoint y: 115, endPoint x: 325, endPoint y: 117, distance: 39.7
click at [325, 117] on p "Product Code: RD-JETD" at bounding box center [361, 119] width 213 height 12
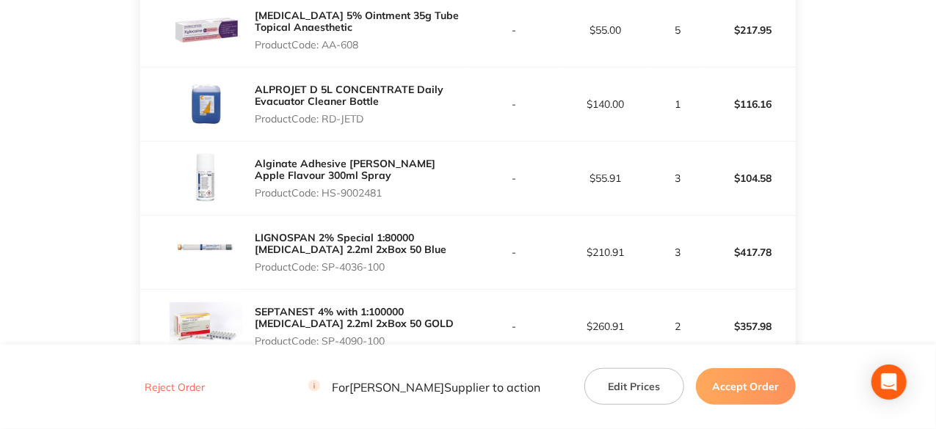
copy p "RD-JETD"
drag, startPoint x: 386, startPoint y: 195, endPoint x: 326, endPoint y: 200, distance: 60.4
click at [326, 200] on div "Alginate Adhesive HENRY SCHEIN Apple Flavour 300ml Spray Product Code: HS-90024…" at bounding box center [361, 178] width 213 height 53
copy p "HS-9002481"
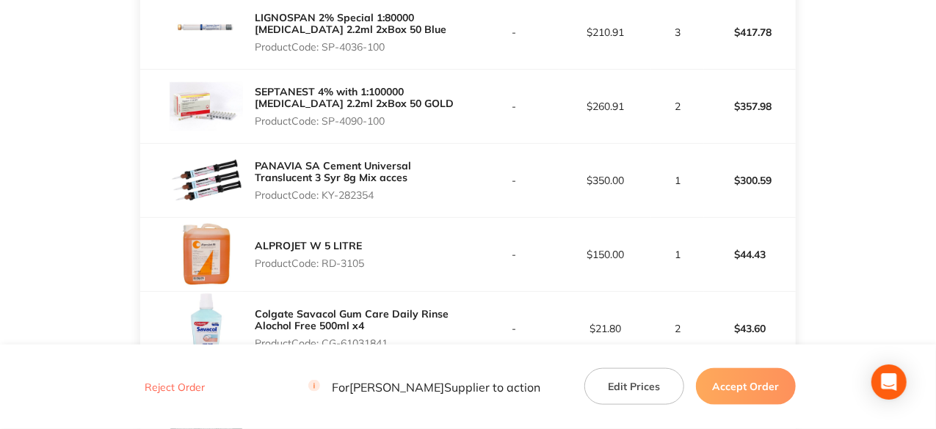
drag, startPoint x: 389, startPoint y: 118, endPoint x: 323, endPoint y: 112, distance: 66.3
click at [323, 112] on div "SEPTANEST 4% with 1:100000 adrenalin 2.2ml 2xBox 50 GOLD Product Code: SP-4090-…" at bounding box center [361, 106] width 213 height 53
copy p "SP-4090-100"
drag, startPoint x: 377, startPoint y: 194, endPoint x: 324, endPoint y: 193, distance: 53.6
click at [324, 193] on p "Product Code: KY-282354" at bounding box center [361, 195] width 213 height 12
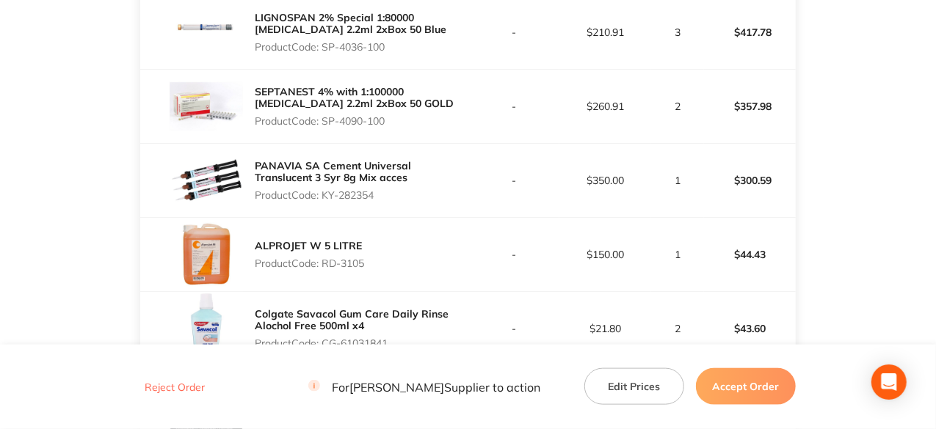
copy p "KY-282354"
drag, startPoint x: 367, startPoint y: 261, endPoint x: 325, endPoint y: 257, distance: 42.1
click at [325, 258] on p "Product Code: RD-3105" at bounding box center [309, 264] width 109 height 12
copy p "RD-3105"
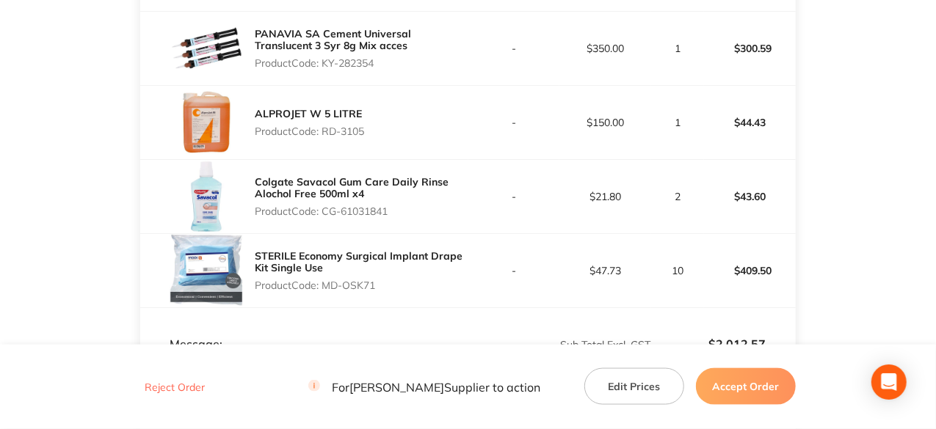
scroll to position [909, 0]
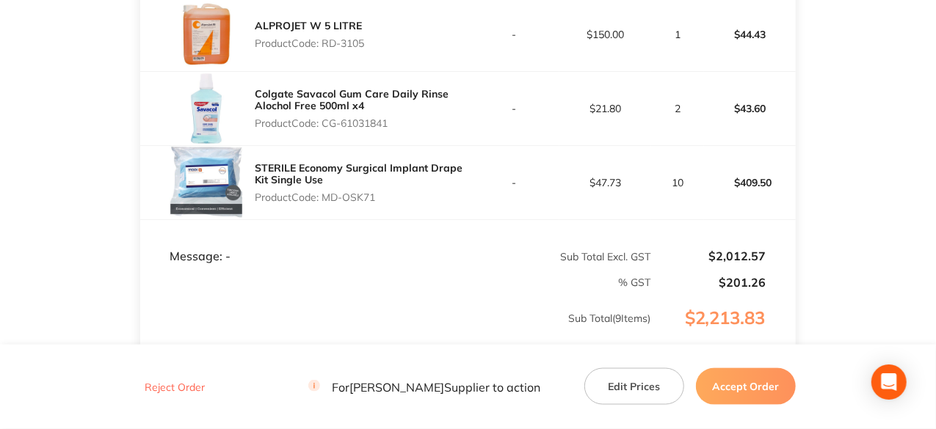
drag, startPoint x: 392, startPoint y: 121, endPoint x: 324, endPoint y: 120, distance: 68.3
click at [324, 120] on p "Product Code: CG-61031841" at bounding box center [361, 123] width 213 height 12
copy p "CG-61031841"
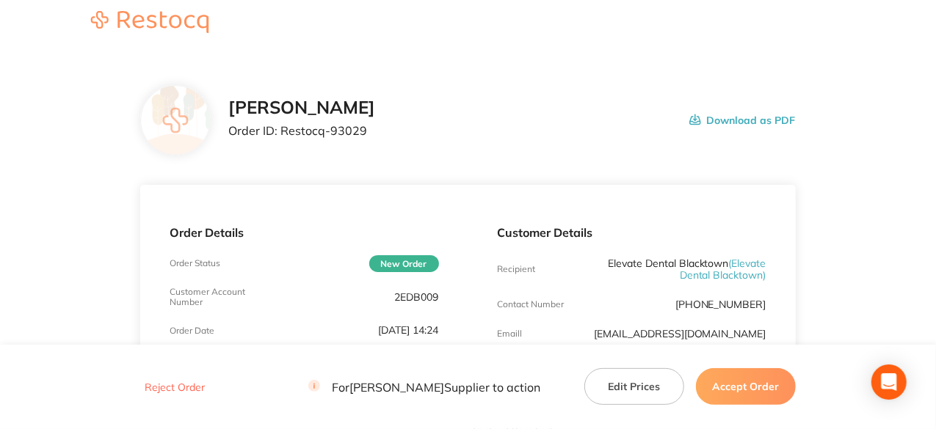
scroll to position [0, 0]
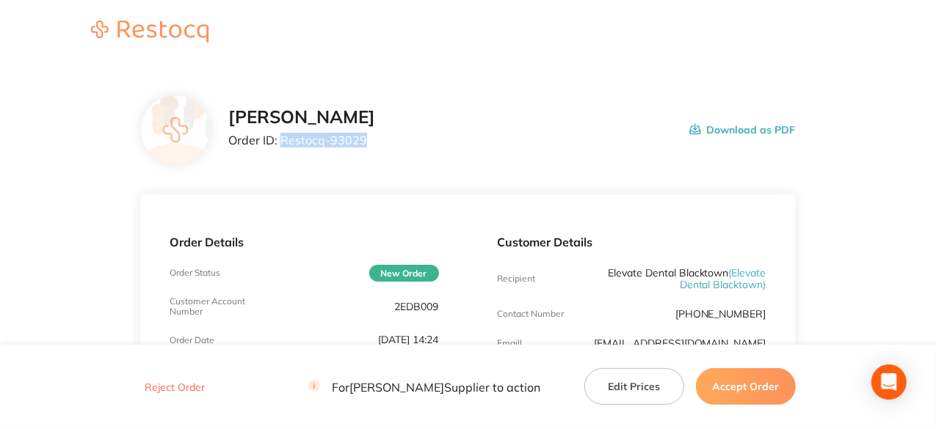
drag, startPoint x: 363, startPoint y: 141, endPoint x: 280, endPoint y: 142, distance: 82.9
click at [280, 142] on p "Order ID: Restocq- 93029" at bounding box center [301, 140] width 147 height 13
copy p "Restocq- 93029"
click at [750, 394] on button "Accept Order" at bounding box center [746, 386] width 100 height 37
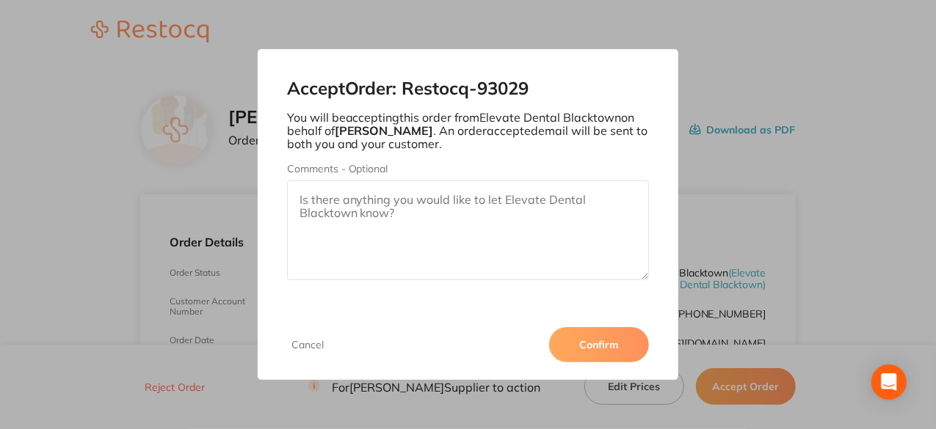
click at [600, 352] on button "Confirm" at bounding box center [599, 344] width 100 height 35
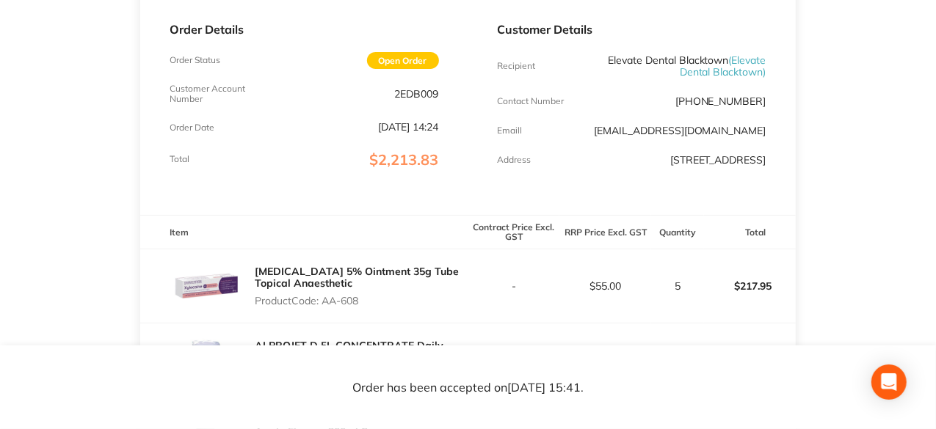
scroll to position [367, 0]
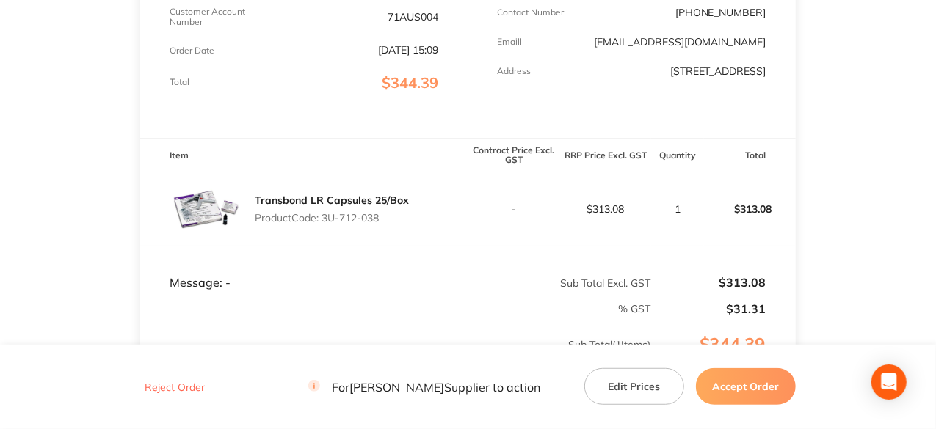
scroll to position [294, 0]
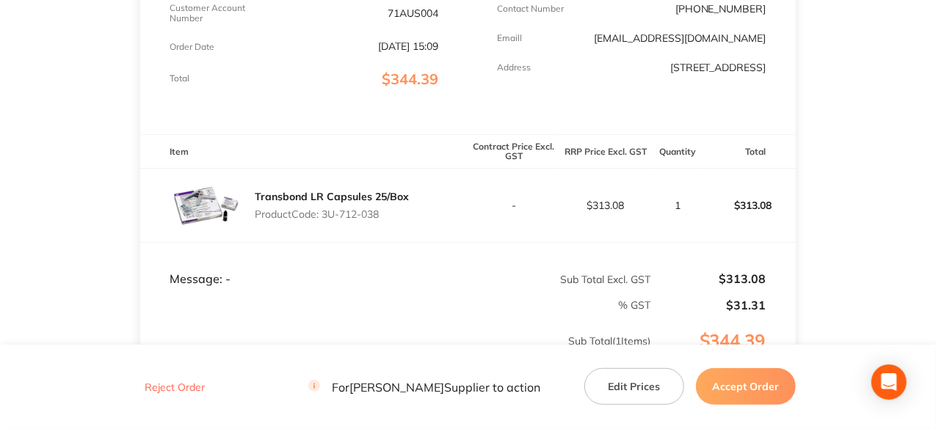
drag, startPoint x: 383, startPoint y: 217, endPoint x: 326, endPoint y: 223, distance: 57.5
click at [326, 223] on div "Transbond LR Capsules 25/Box Product Code: 3U-712-038" at bounding box center [332, 205] width 154 height 41
copy p "3U-712-038"
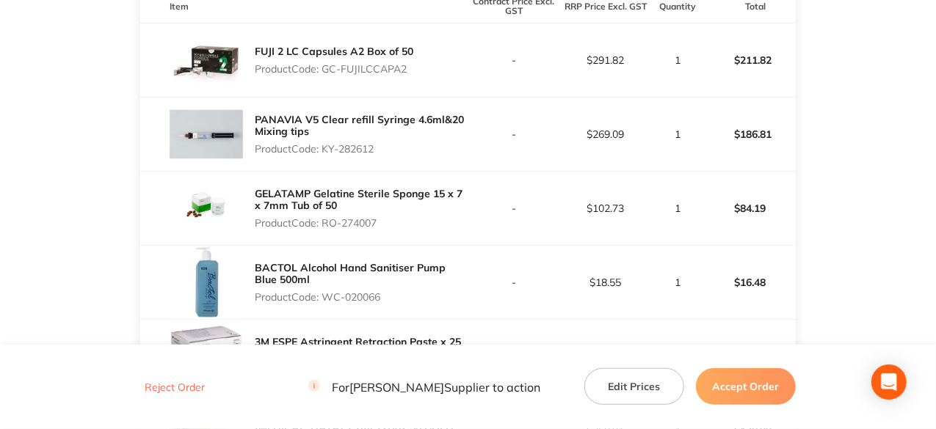
scroll to position [440, 0]
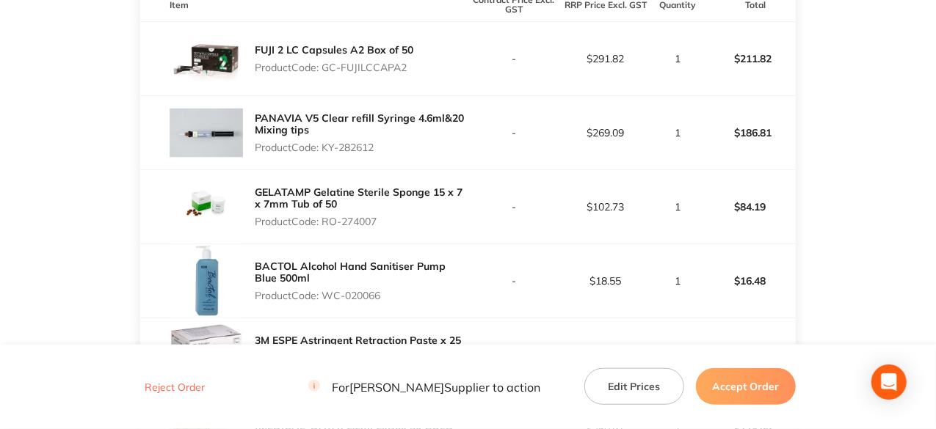
drag, startPoint x: 407, startPoint y: 74, endPoint x: 326, endPoint y: 79, distance: 80.9
click at [326, 73] on p "Product Code: GC-FUJILCCAPA2" at bounding box center [334, 68] width 159 height 12
copy p "GC-FUJILCCAPA2"
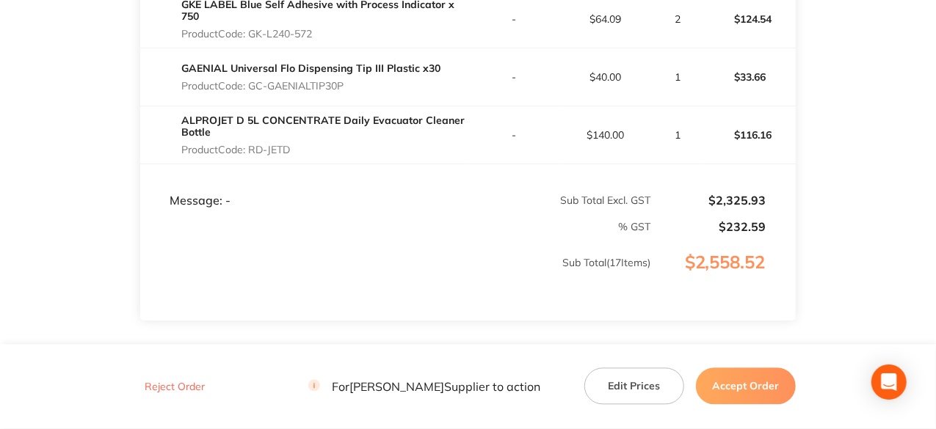
scroll to position [1468, 0]
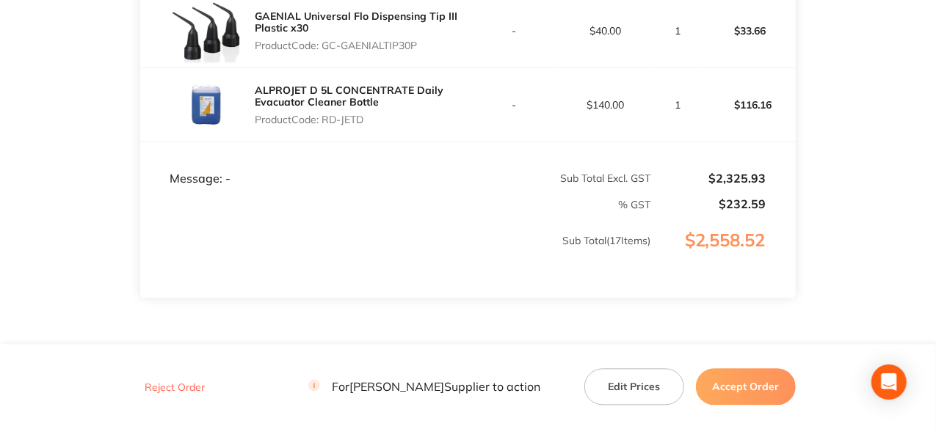
drag, startPoint x: 392, startPoint y: 90, endPoint x: 326, endPoint y: 102, distance: 67.2
copy p "GK-L240-572"
click at [418, 51] on p "Product Code: GC-GAENIALTIP30P" at bounding box center [361, 46] width 213 height 12
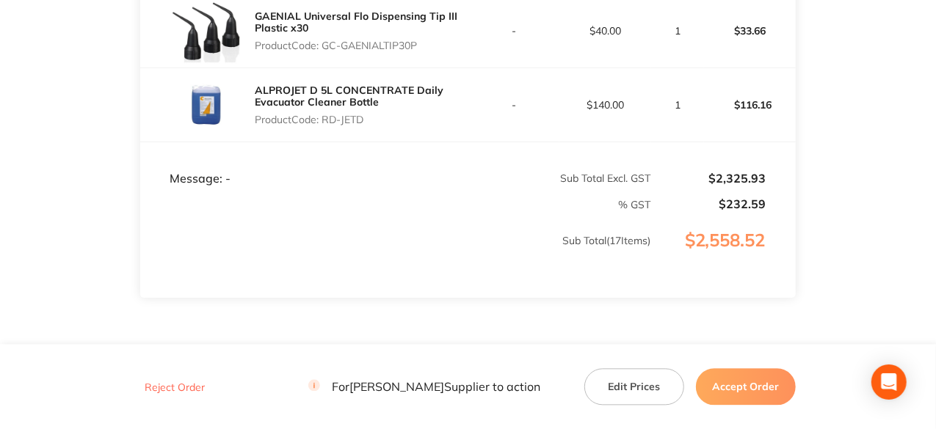
drag, startPoint x: 421, startPoint y: 161, endPoint x: 324, endPoint y: 170, distance: 97.3
click at [324, 51] on p "Product Code: GC-GAENIALTIP30P" at bounding box center [361, 46] width 213 height 12
copy p "GC-GAENIALTIP30P"
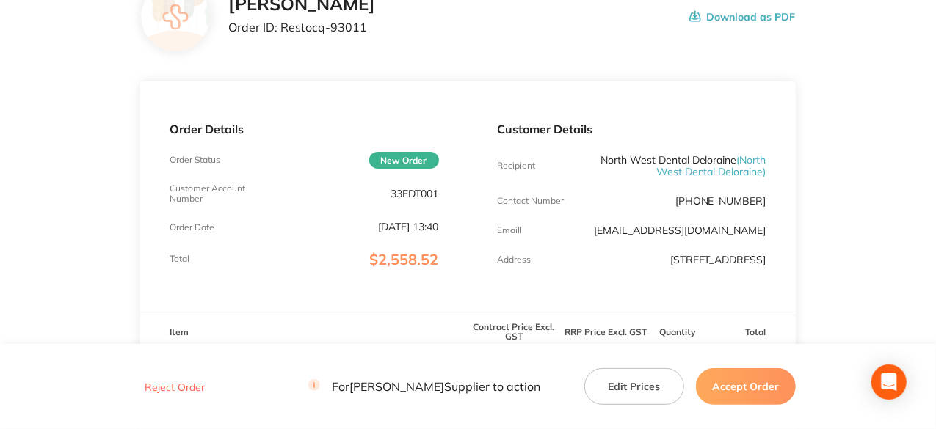
scroll to position [0, 0]
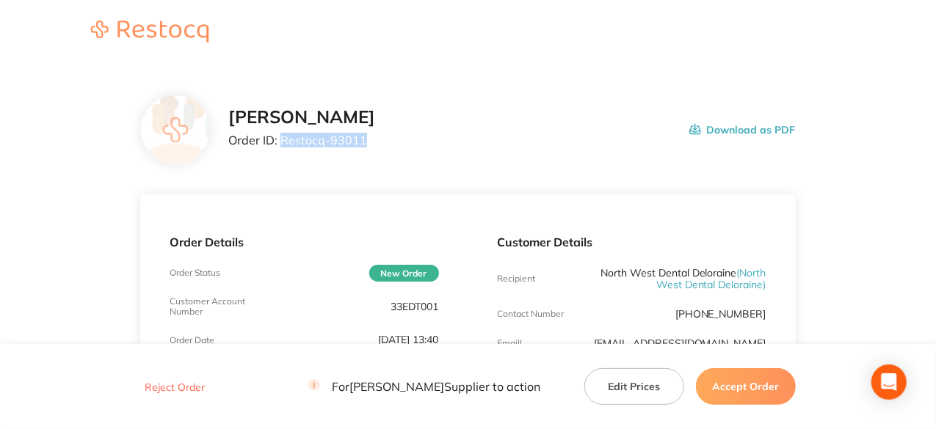
drag, startPoint x: 364, startPoint y: 140, endPoint x: 279, endPoint y: 147, distance: 85.4
click at [279, 147] on p "Order ID: Restocq- 93011" at bounding box center [301, 140] width 147 height 13
copy p "Restocq- 93011"
click at [746, 389] on button "Accept Order" at bounding box center [746, 386] width 100 height 37
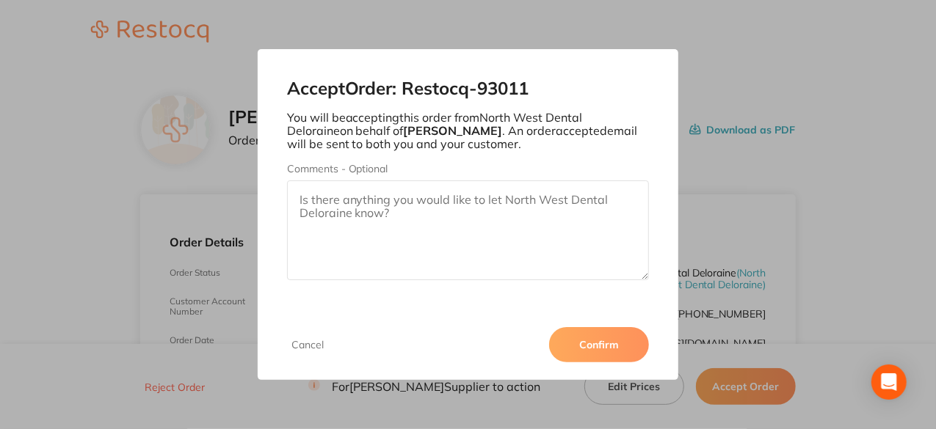
click at [589, 349] on button "Confirm" at bounding box center [599, 344] width 100 height 35
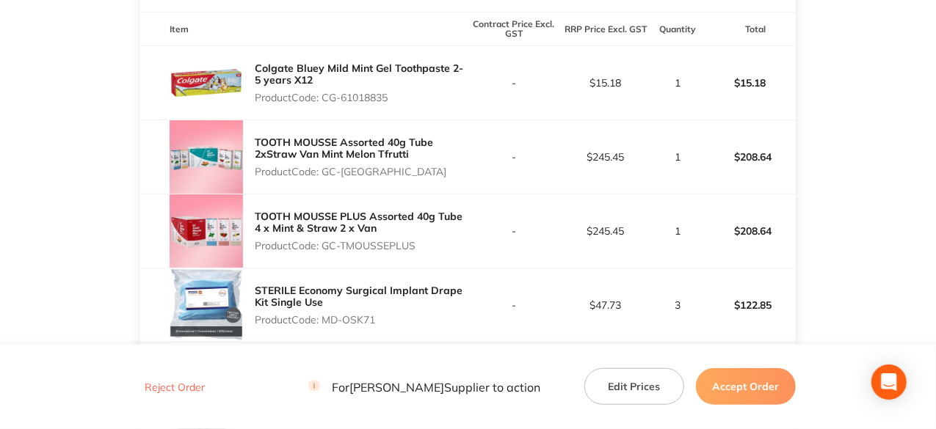
scroll to position [440, 0]
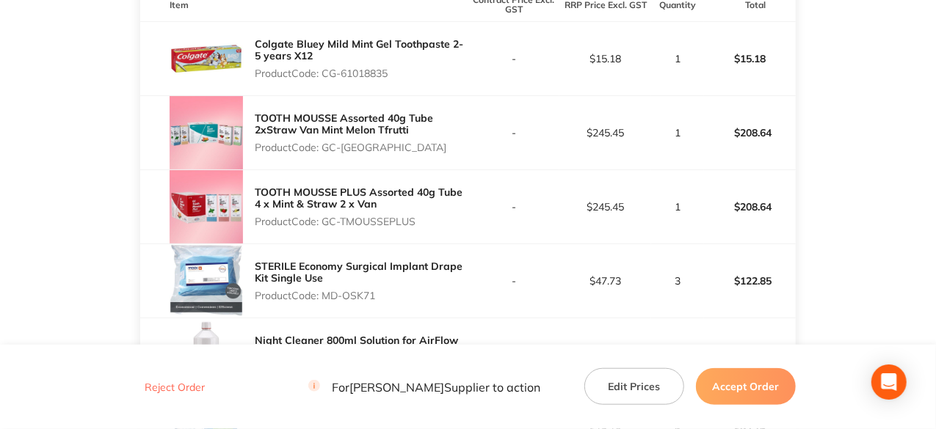
drag, startPoint x: 395, startPoint y: 73, endPoint x: 326, endPoint y: 72, distance: 69.0
click at [326, 72] on p "Product Code: CG-61018835" at bounding box center [361, 74] width 213 height 12
copy p "CG-61018835"
drag, startPoint x: 430, startPoint y: 151, endPoint x: 325, endPoint y: 144, distance: 105.2
click at [325, 144] on p "Product Code: GC-TOOTHMOUSSE10" at bounding box center [361, 148] width 213 height 12
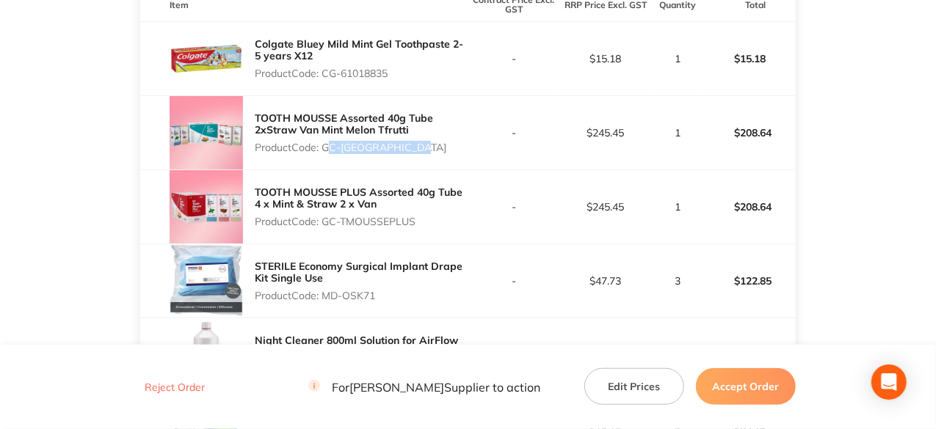
copy p "GC-TOOTHMOUSSE10"
drag, startPoint x: 418, startPoint y: 220, endPoint x: 326, endPoint y: 220, distance: 91.7
click at [326, 220] on p "Product Code: GC-TMOUSSEPLUS" at bounding box center [361, 222] width 213 height 12
copy p "GC-TMOUSSEPLUS"
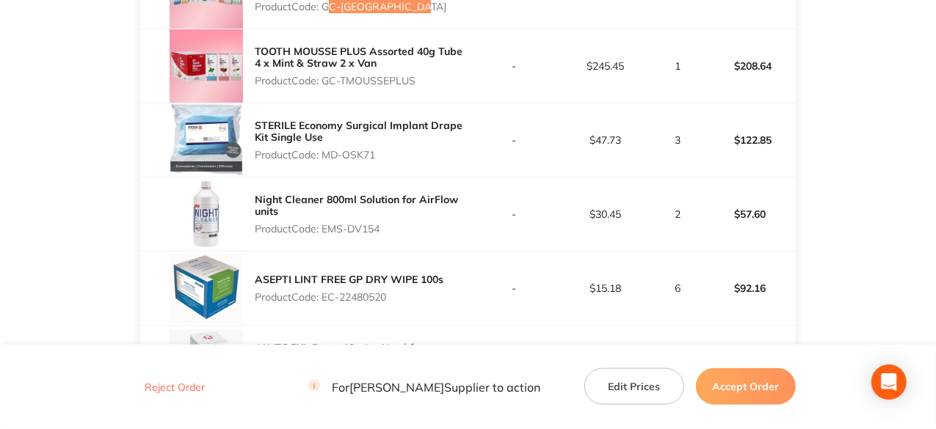
scroll to position [587, 0]
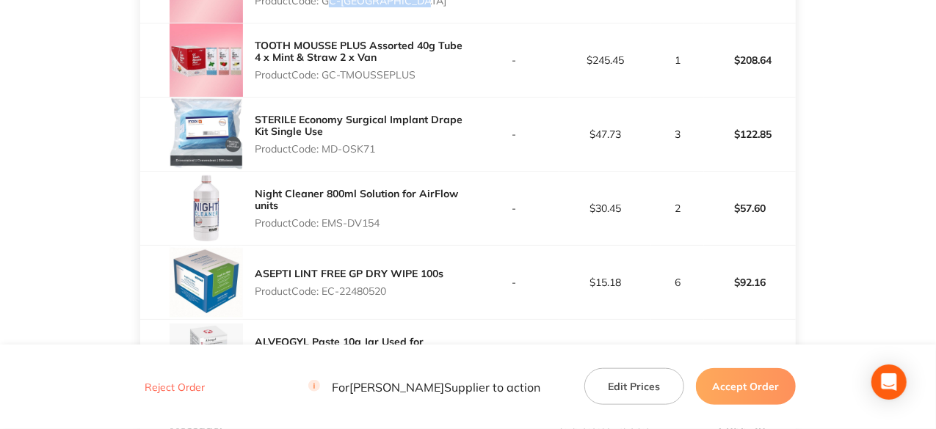
drag, startPoint x: 378, startPoint y: 148, endPoint x: 327, endPoint y: 149, distance: 51.4
click at [327, 149] on p "Product Code: MD-OSK71" at bounding box center [361, 149] width 213 height 12
copy p "MD-OSK71"
drag, startPoint x: 384, startPoint y: 224, endPoint x: 323, endPoint y: 214, distance: 61.7
click at [323, 214] on div "Night Cleaner 800ml Solution for AirFlow units Product Code: EMS-DV154" at bounding box center [361, 208] width 213 height 53
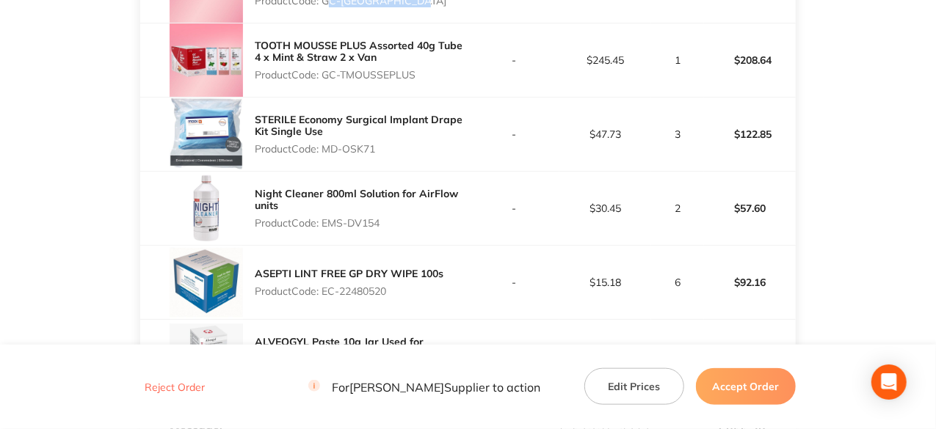
copy p "EMS-DV154"
drag, startPoint x: 388, startPoint y: 296, endPoint x: 326, endPoint y: 296, distance: 61.7
click at [326, 296] on p "Product Code: EC-22480520" at bounding box center [349, 292] width 189 height 12
copy p "EC-22480520"
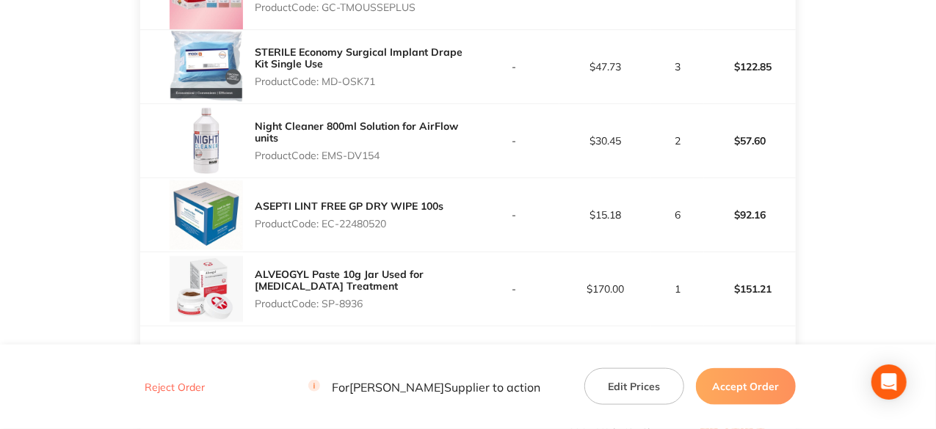
scroll to position [807, 0]
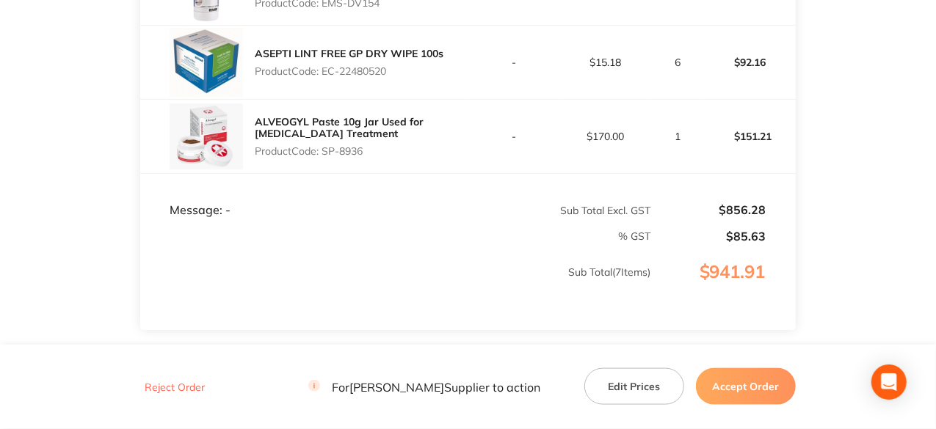
drag, startPoint x: 363, startPoint y: 148, endPoint x: 327, endPoint y: 153, distance: 36.3
click at [327, 153] on p "Product Code: SP-8936" at bounding box center [361, 151] width 213 height 12
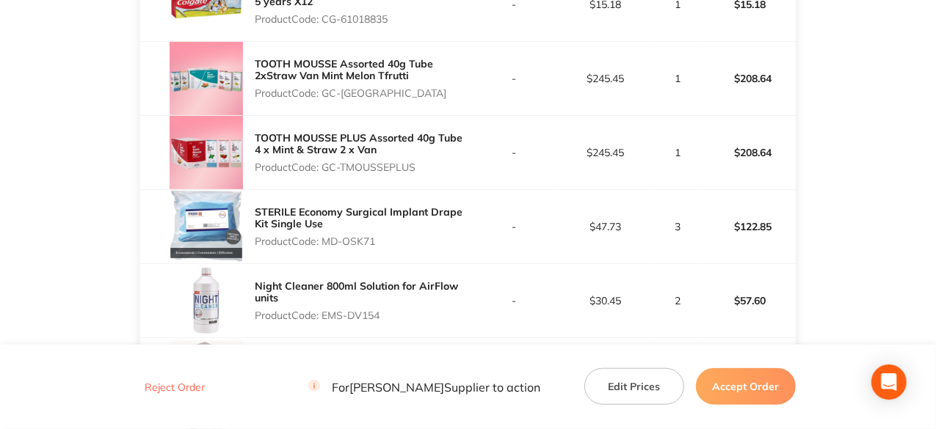
scroll to position [440, 0]
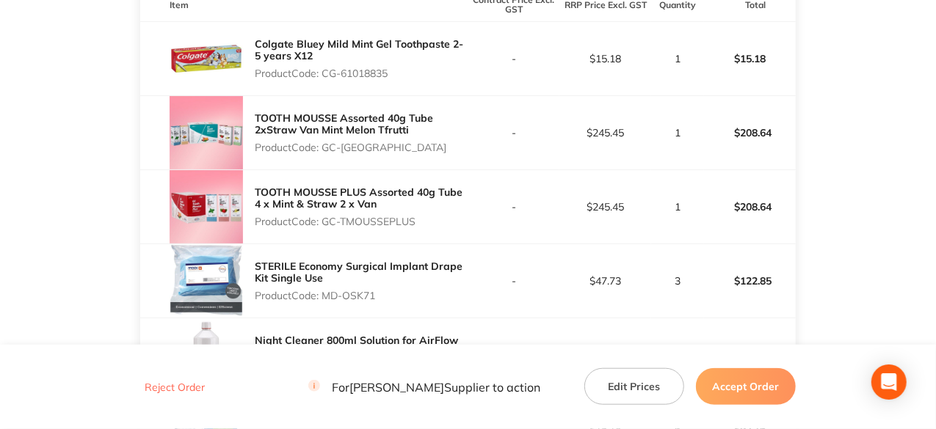
click at [758, 385] on button "Accept Order" at bounding box center [746, 386] width 100 height 37
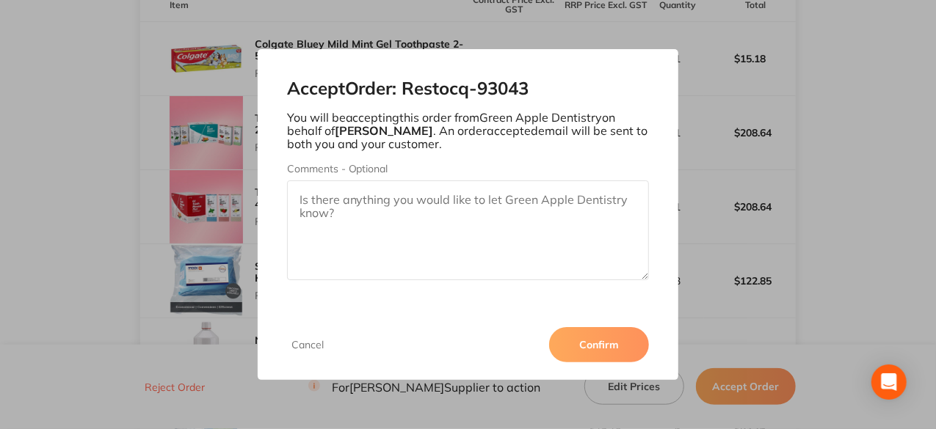
click at [611, 357] on button "Confirm" at bounding box center [599, 344] width 100 height 35
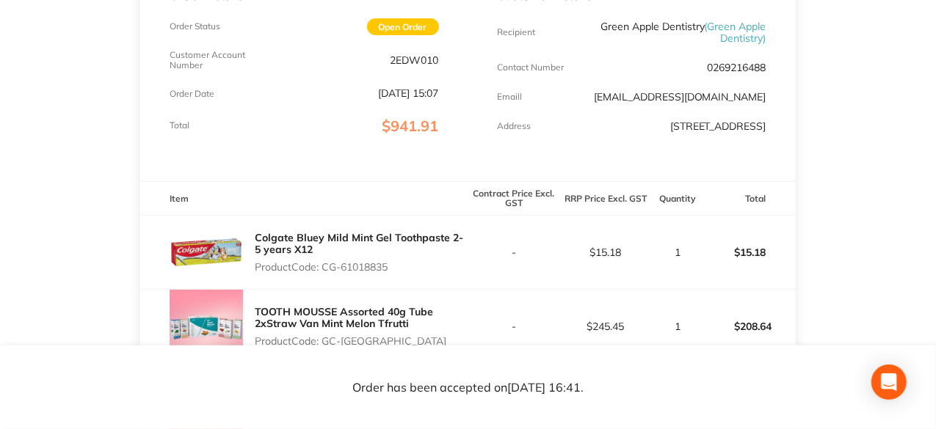
scroll to position [0, 0]
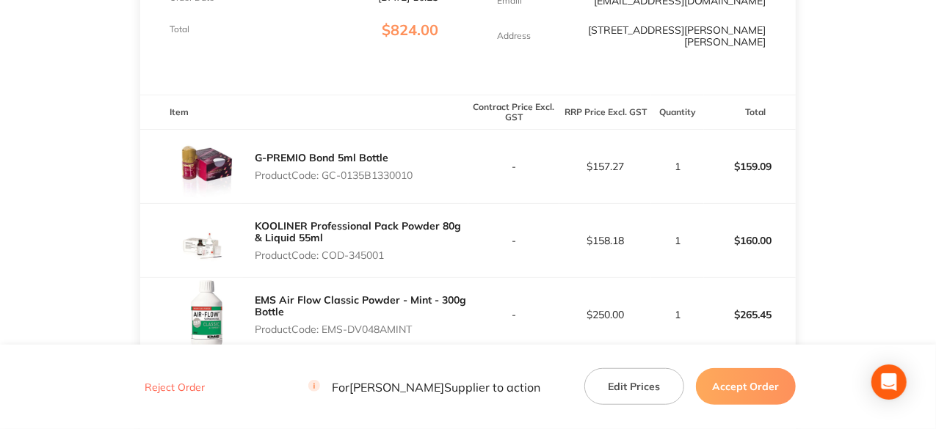
scroll to position [320, 0]
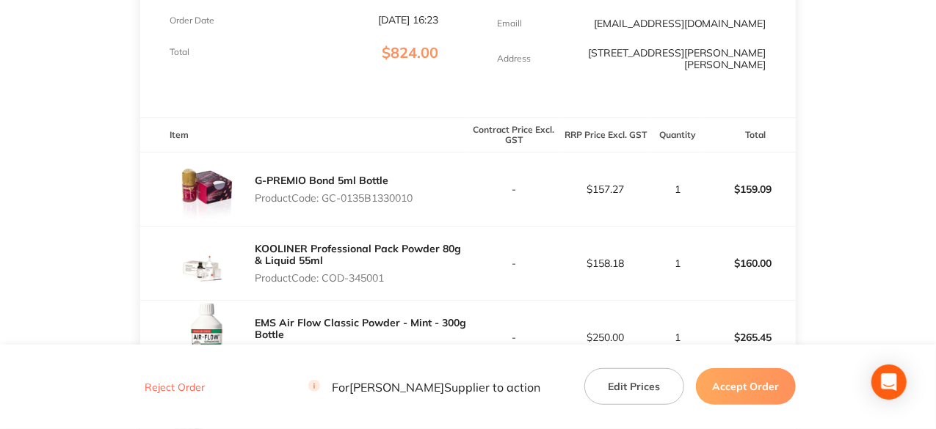
drag, startPoint x: 422, startPoint y: 190, endPoint x: 326, endPoint y: 211, distance: 98.5
click at [326, 211] on div "G-PREMIO Bond 5ml Bottle Product Code: GC-0135B1330010" at bounding box center [303, 189] width 327 height 73
copy p "GC-0135B1330010"
drag, startPoint x: 390, startPoint y: 266, endPoint x: 324, endPoint y: 271, distance: 66.2
click at [324, 272] on p "Product Code: COD-345001" at bounding box center [361, 278] width 213 height 12
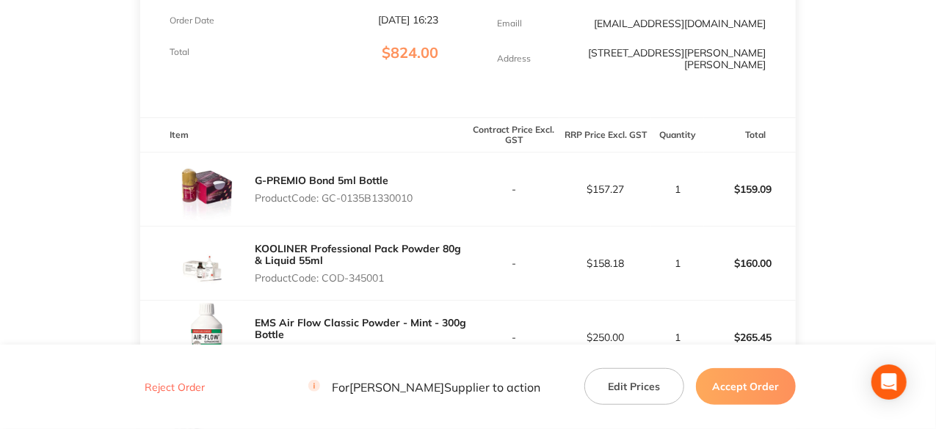
copy p "COD-345001"
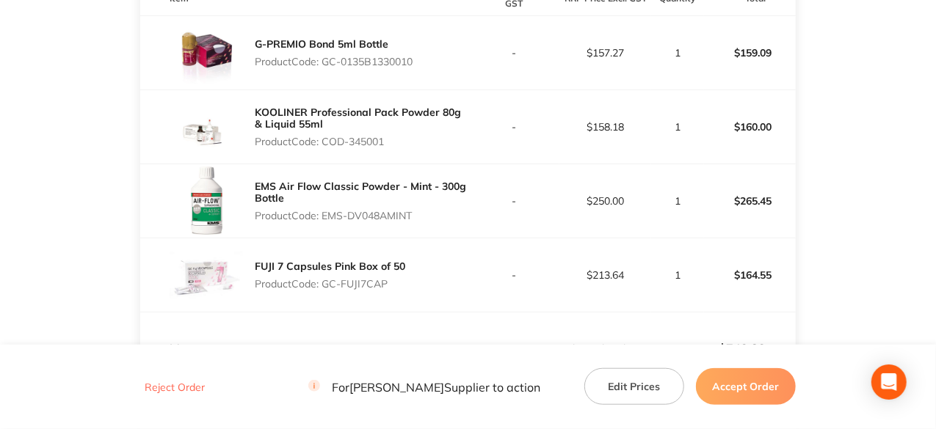
scroll to position [467, 0]
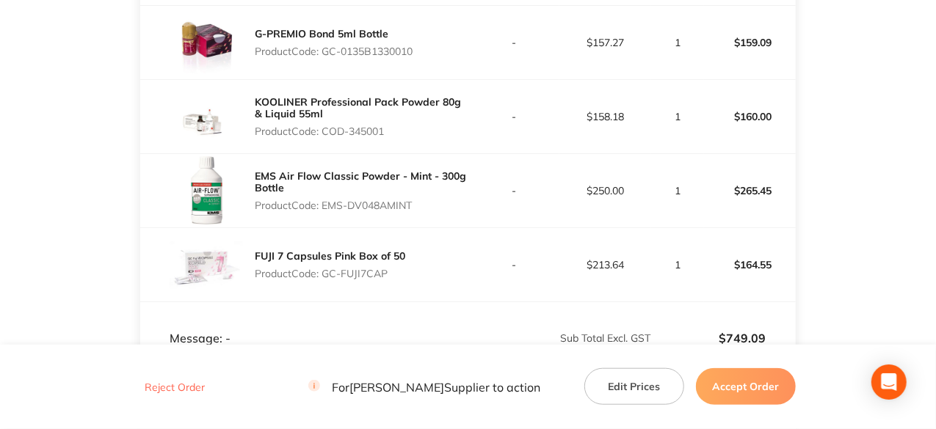
drag, startPoint x: 415, startPoint y: 194, endPoint x: 321, endPoint y: 197, distance: 94.0
click at [321, 200] on p "Product Code: EMS-DV048AMINT" at bounding box center [361, 206] width 213 height 12
copy p "EMS-DV048AMINT"
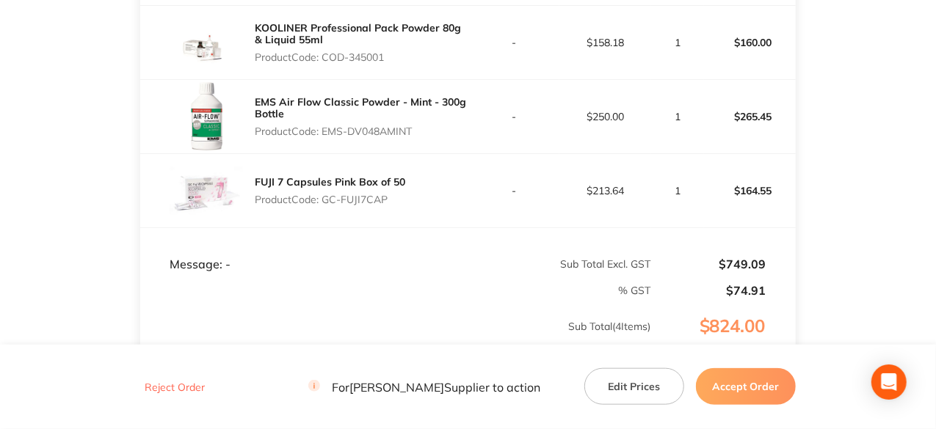
scroll to position [614, 0]
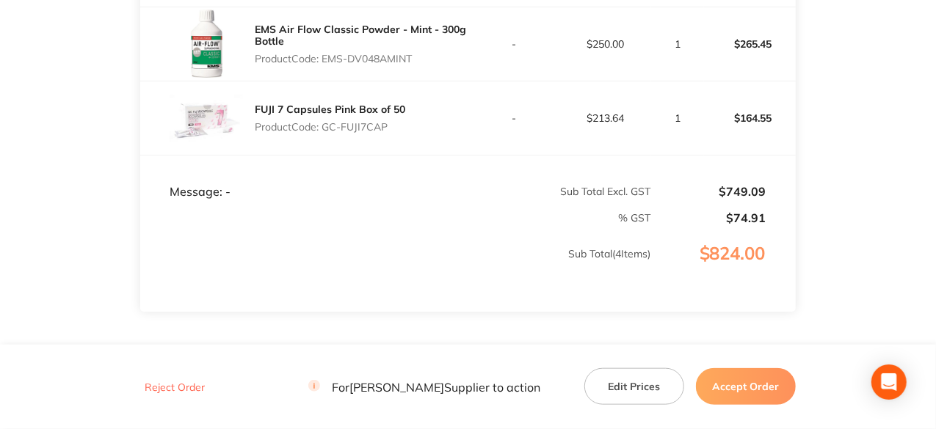
drag, startPoint x: 389, startPoint y: 117, endPoint x: 324, endPoint y: 117, distance: 64.6
click at [324, 121] on p "Product Code: GC-FUJI7CAP" at bounding box center [330, 127] width 150 height 12
copy p "GC-FUJI7CAP"
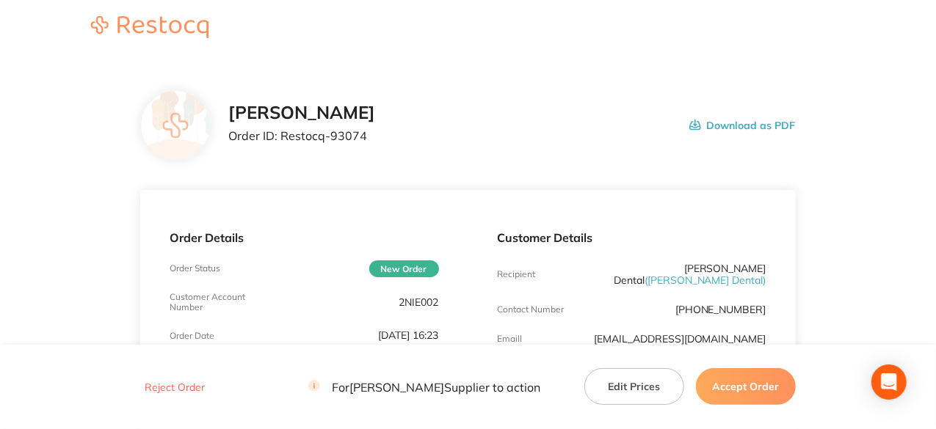
scroll to position [0, 0]
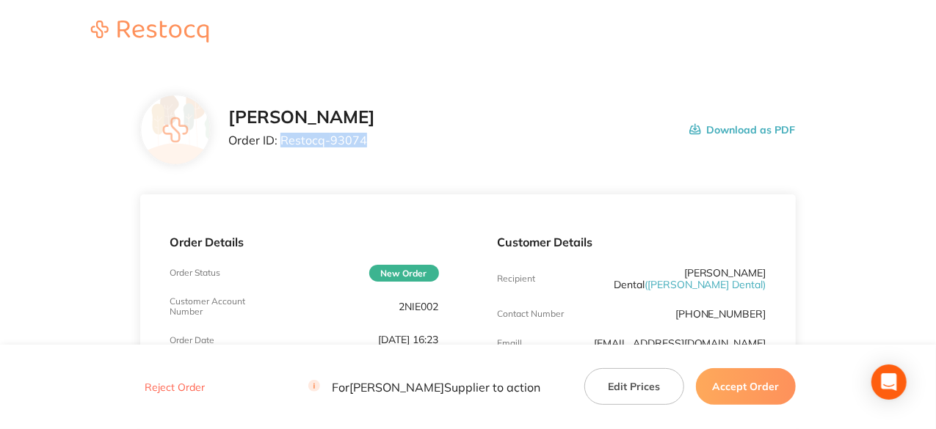
drag, startPoint x: 367, startPoint y: 141, endPoint x: 280, endPoint y: 134, distance: 86.9
click at [280, 134] on p "Order ID: Restocq- 93074" at bounding box center [301, 140] width 147 height 13
copy p "Restocq- 93074"
click at [768, 382] on button "Accept Order" at bounding box center [746, 386] width 100 height 37
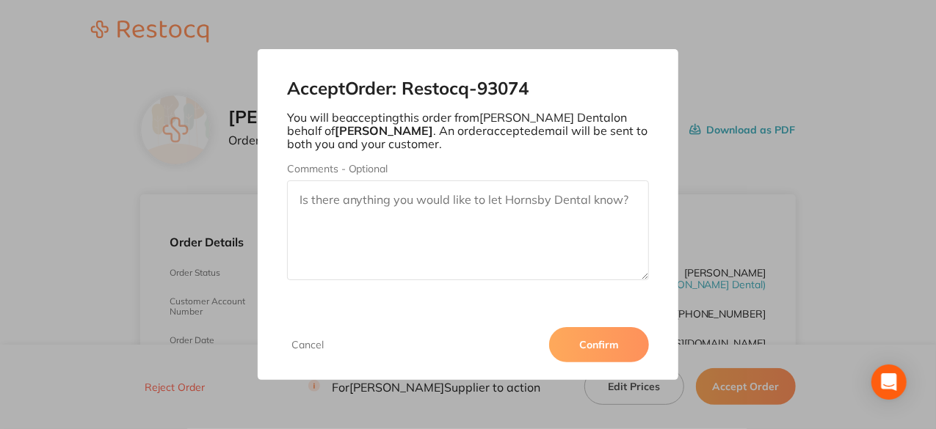
click at [592, 341] on button "Confirm" at bounding box center [599, 344] width 100 height 35
